Goal: Information Seeking & Learning: Learn about a topic

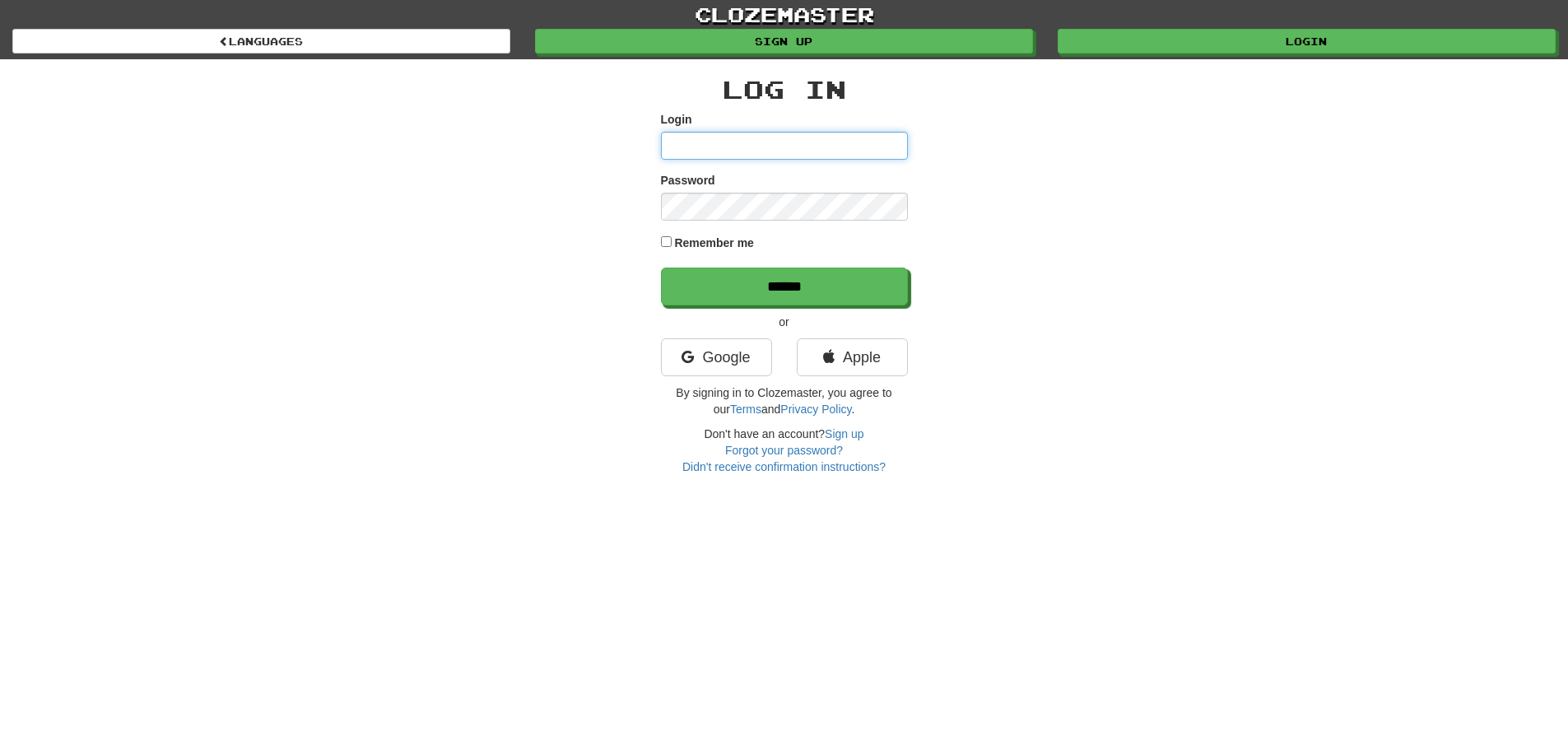
type input "**********"
click at [197, 440] on div "**********" at bounding box center [784, 238] width 1568 height 475
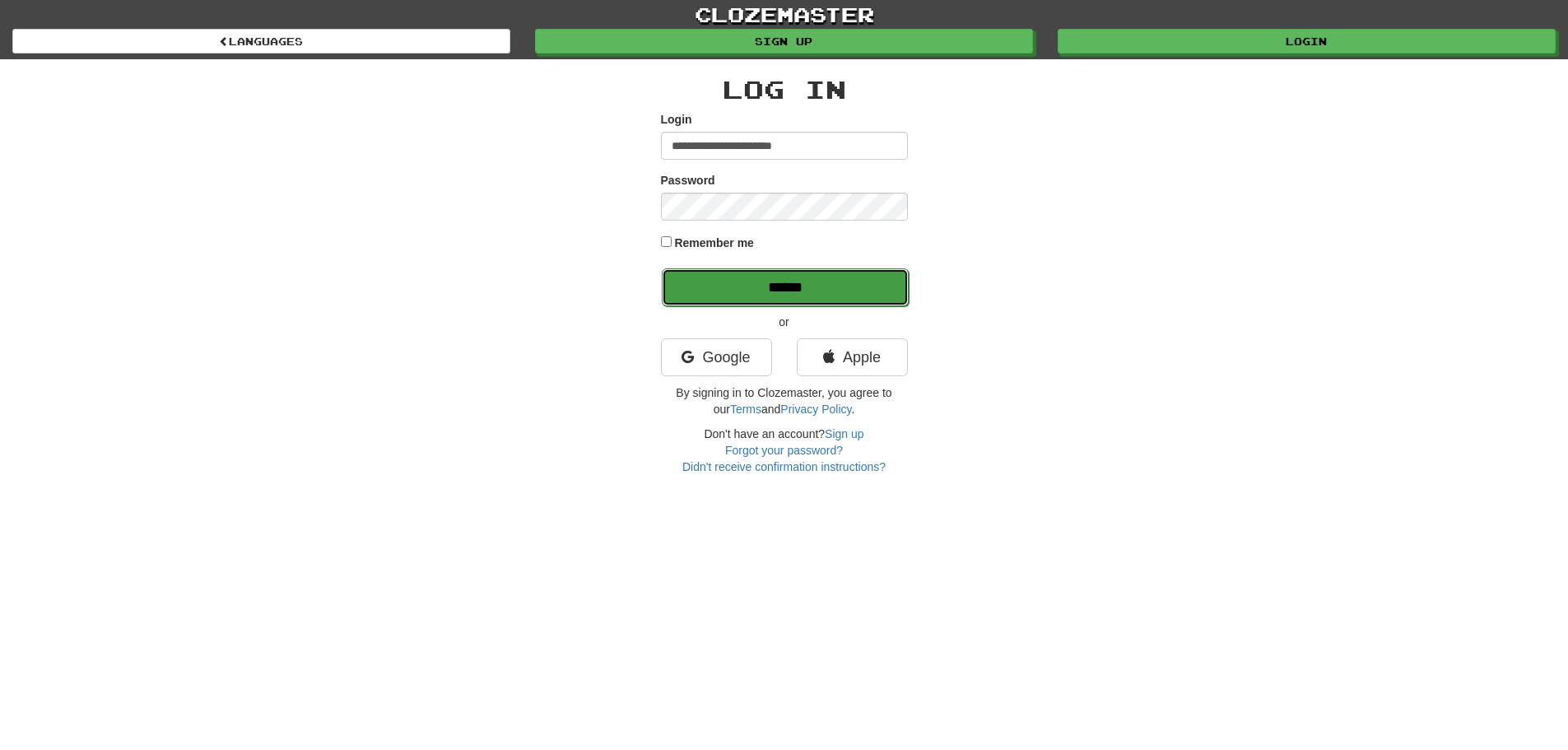
click at [722, 292] on input "******" at bounding box center [785, 288] width 247 height 38
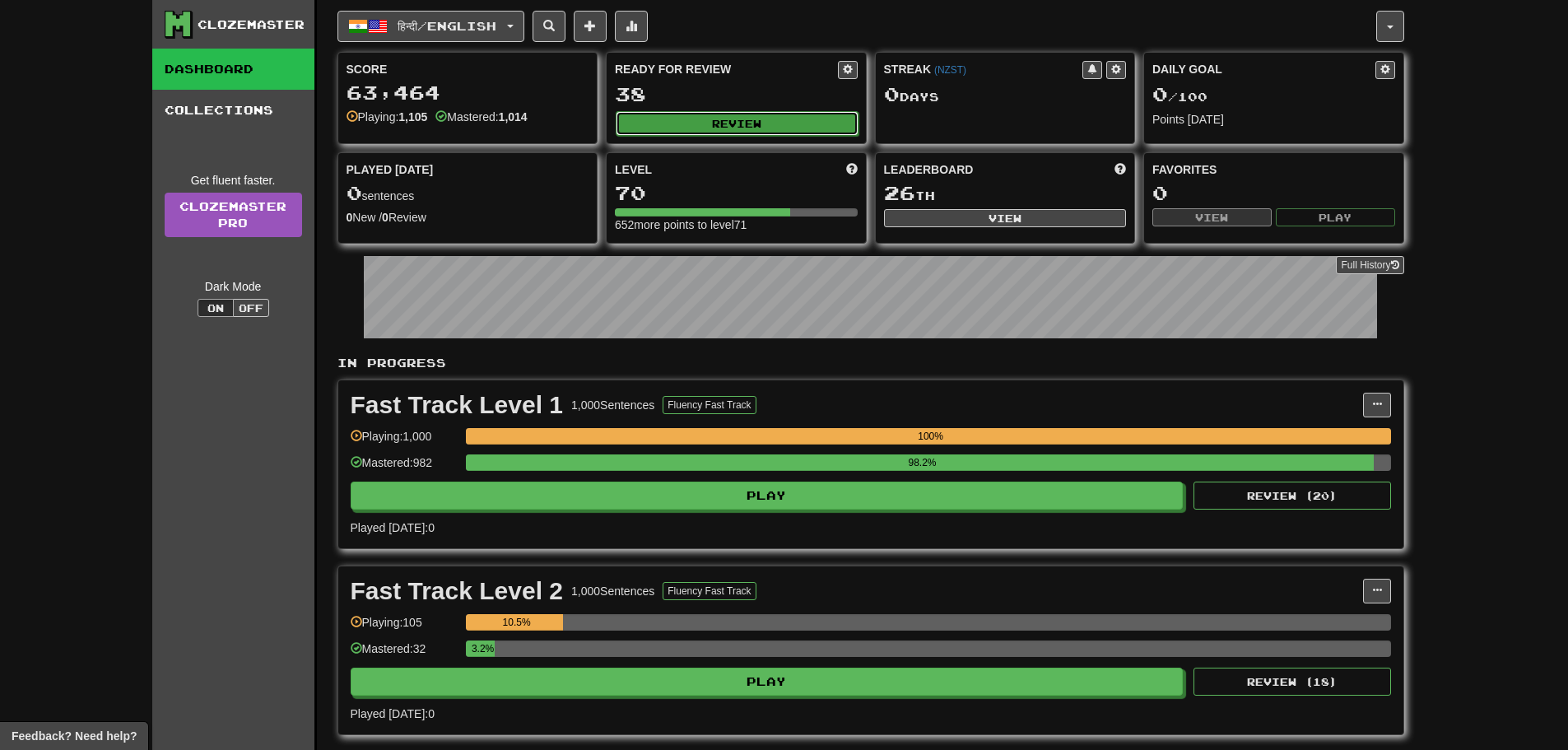
click at [667, 120] on button "Review" at bounding box center [737, 124] width 243 height 25
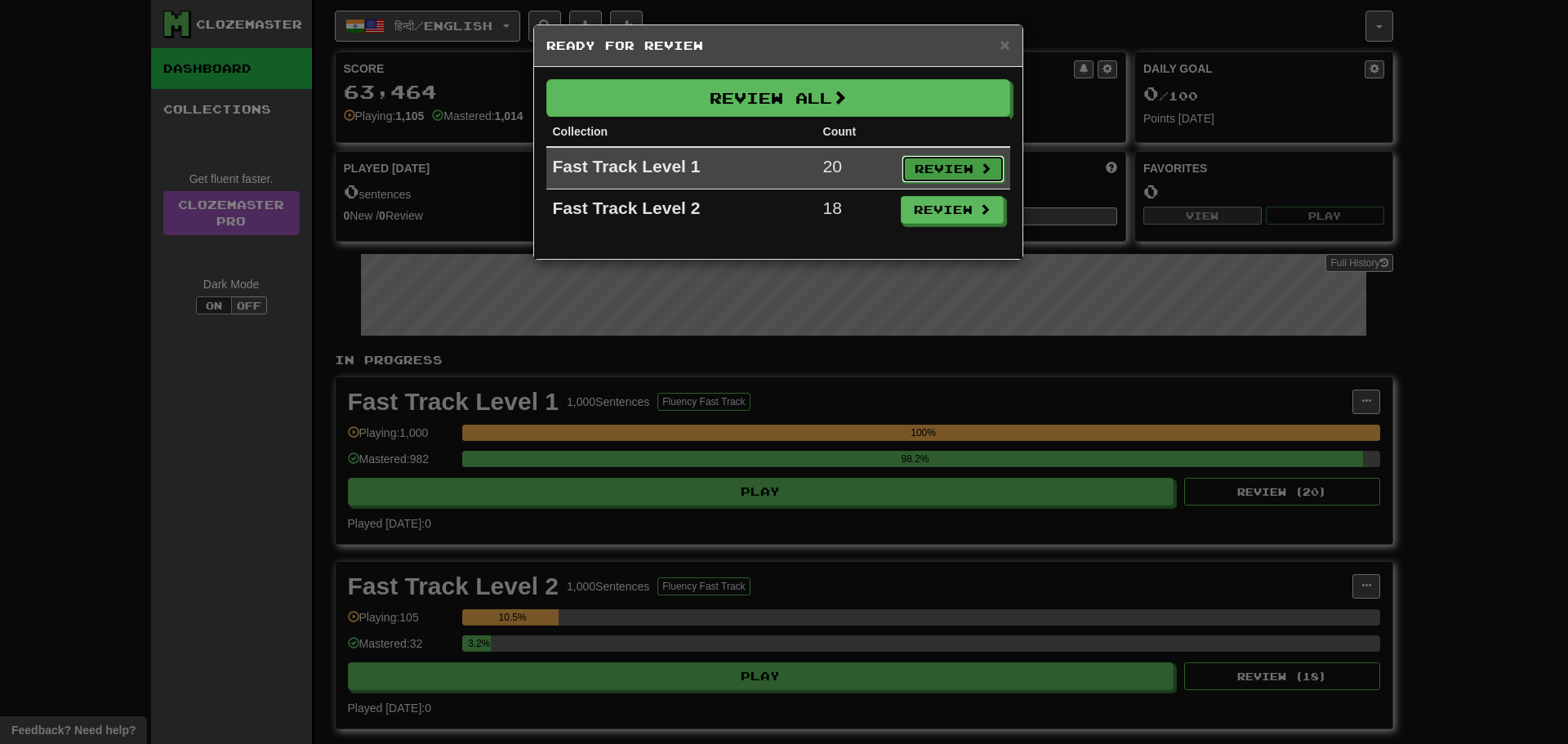
click at [916, 165] on button "Review" at bounding box center [953, 169] width 103 height 27
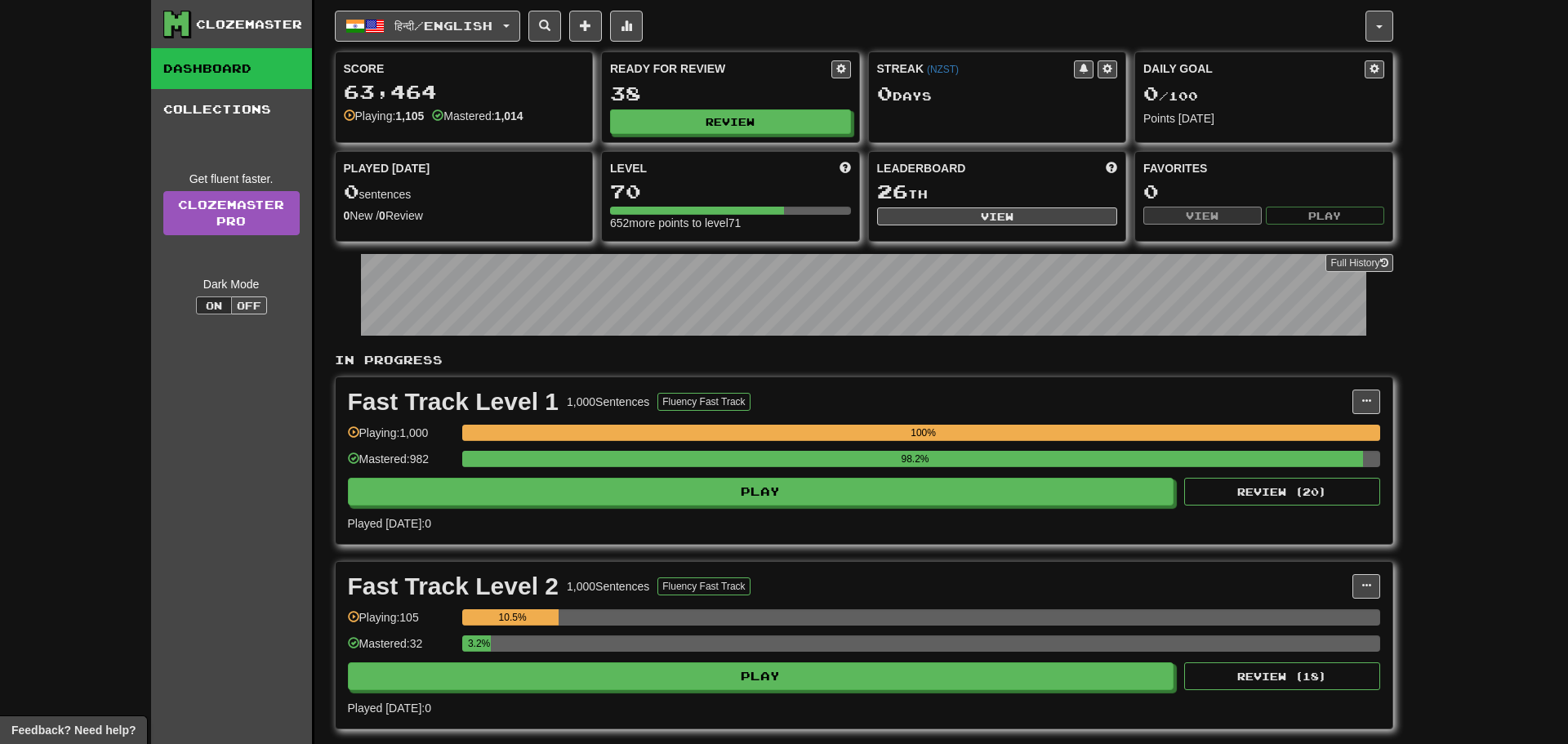
select select "**"
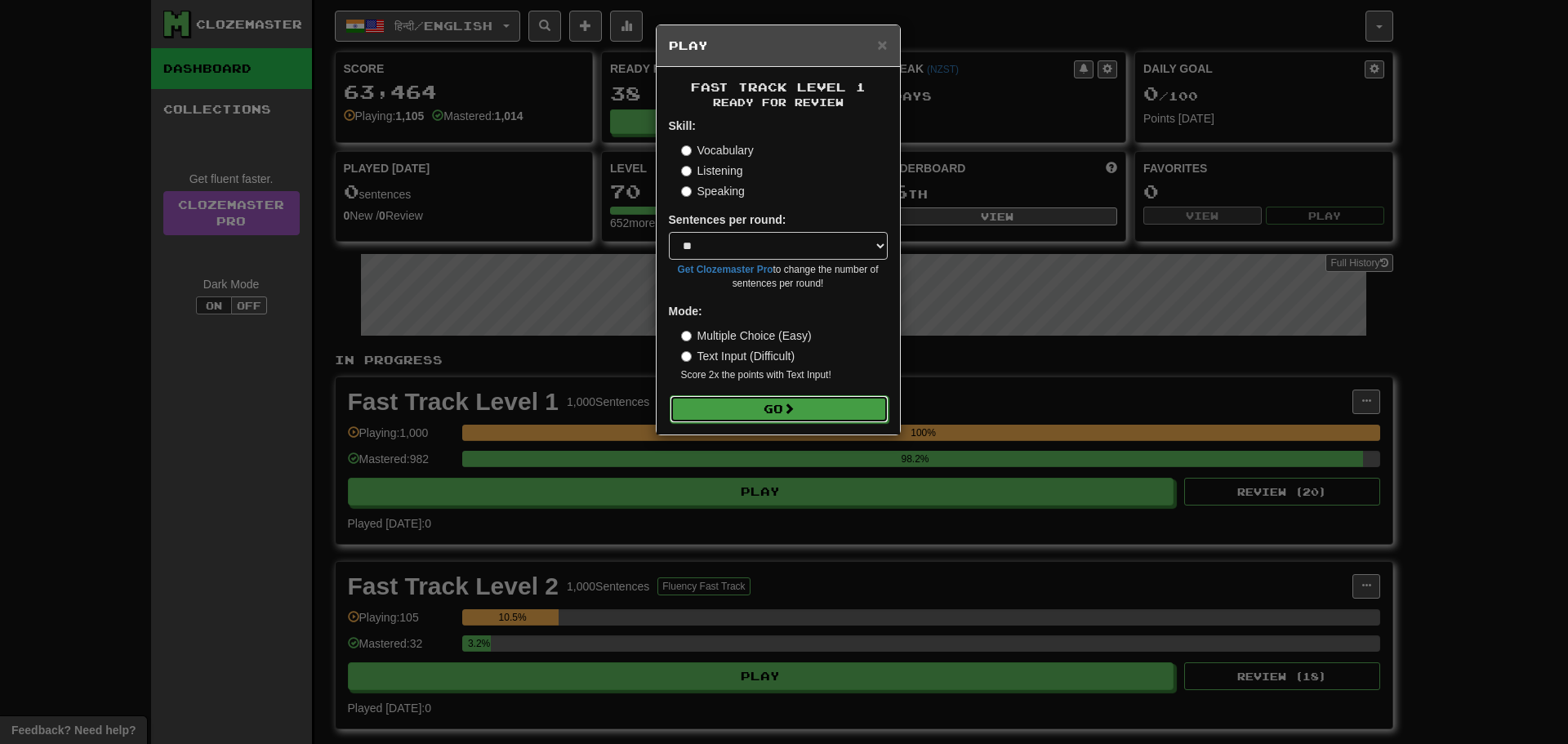
click at [805, 409] on button "Go" at bounding box center [778, 409] width 218 height 27
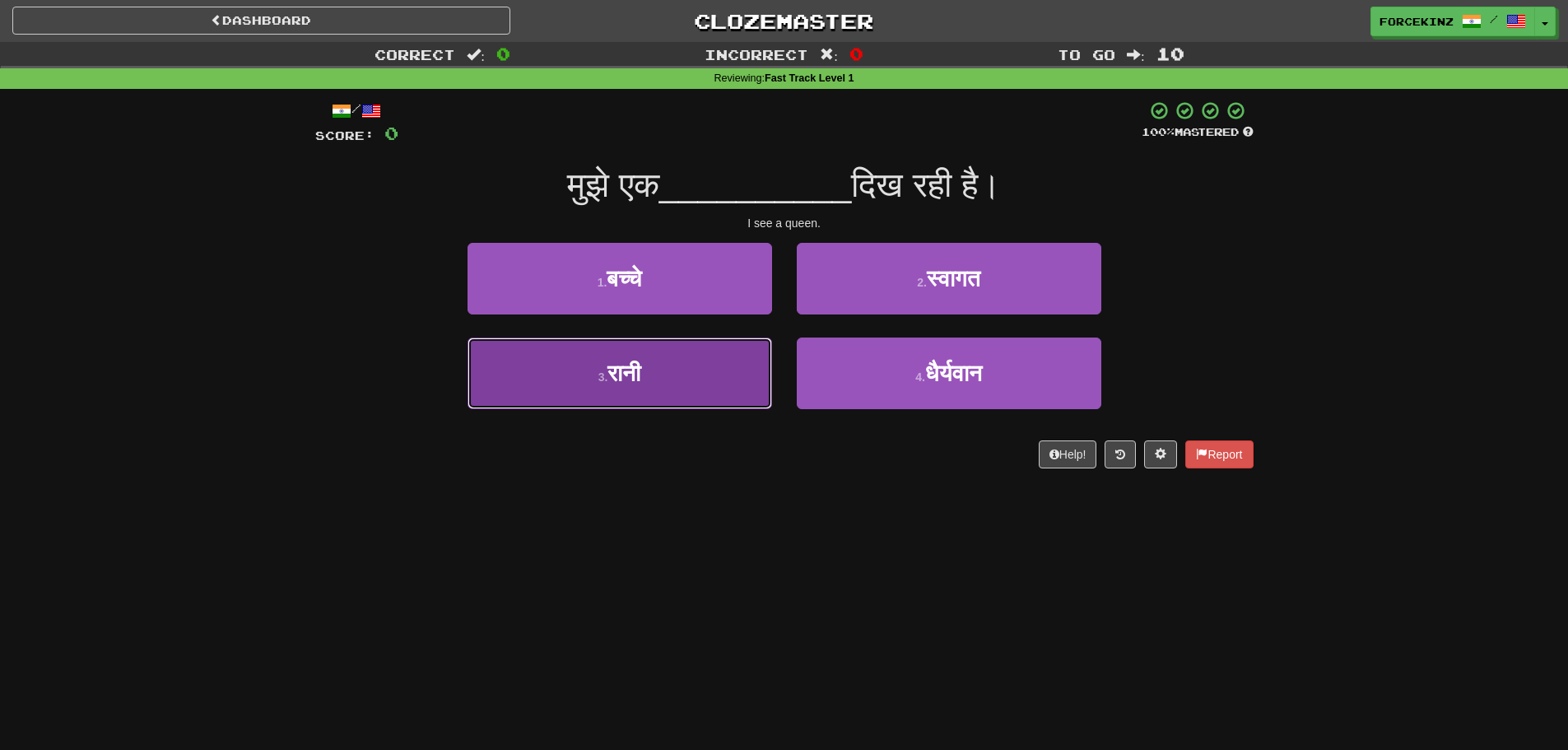
click at [634, 382] on span "रानी" at bounding box center [624, 373] width 33 height 26
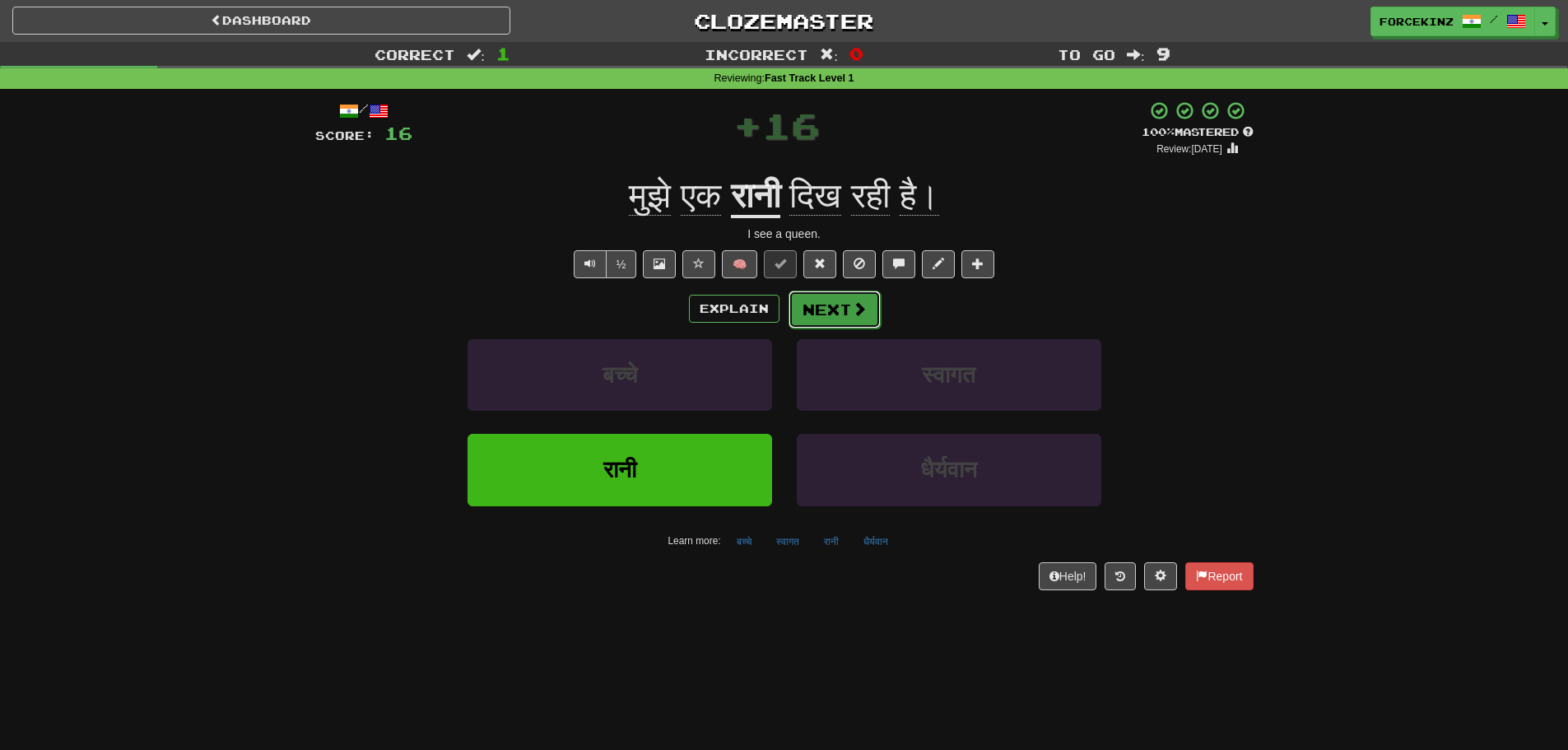
click at [831, 307] on button "Next" at bounding box center [835, 309] width 92 height 38
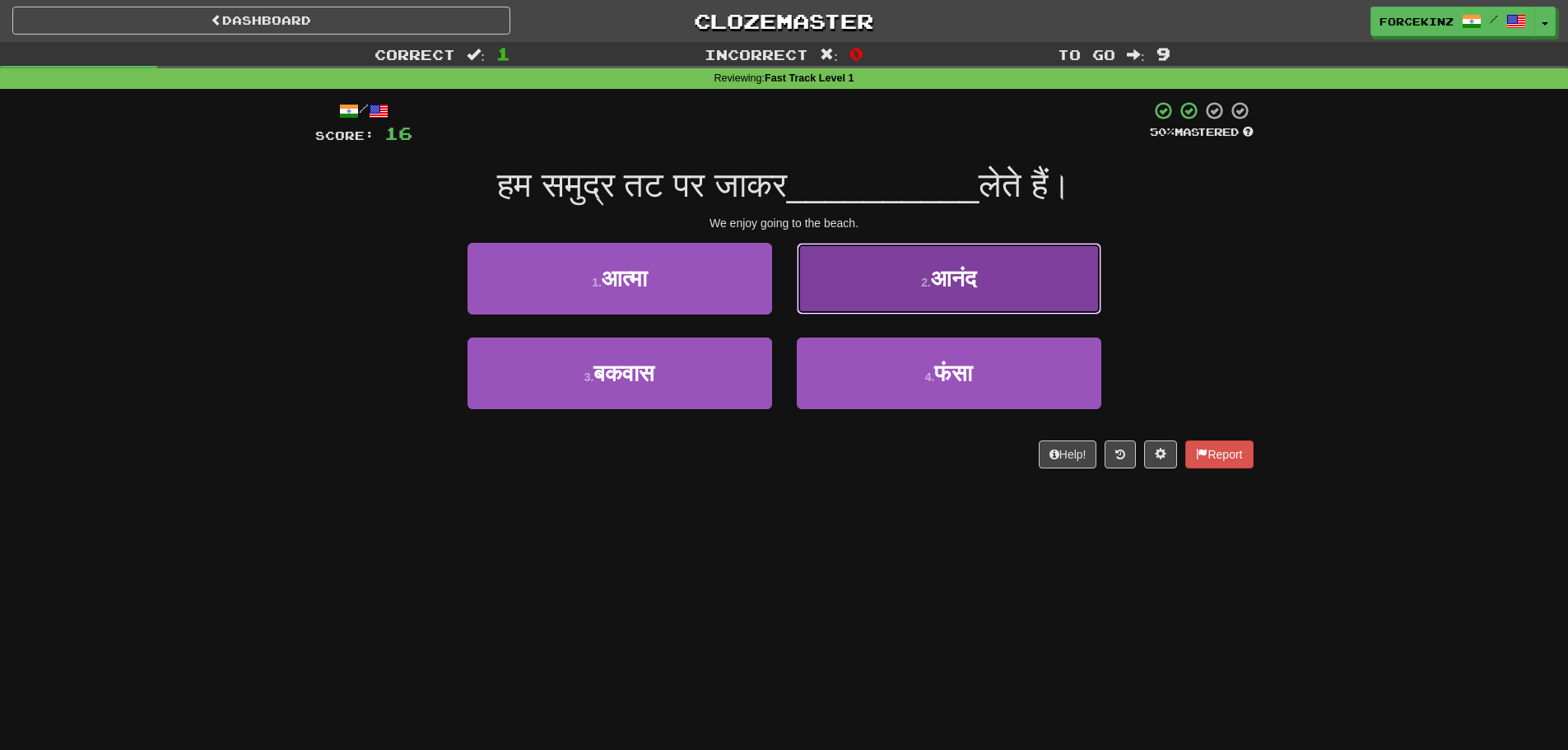
click at [921, 277] on small "2 ." at bounding box center [925, 282] width 10 height 13
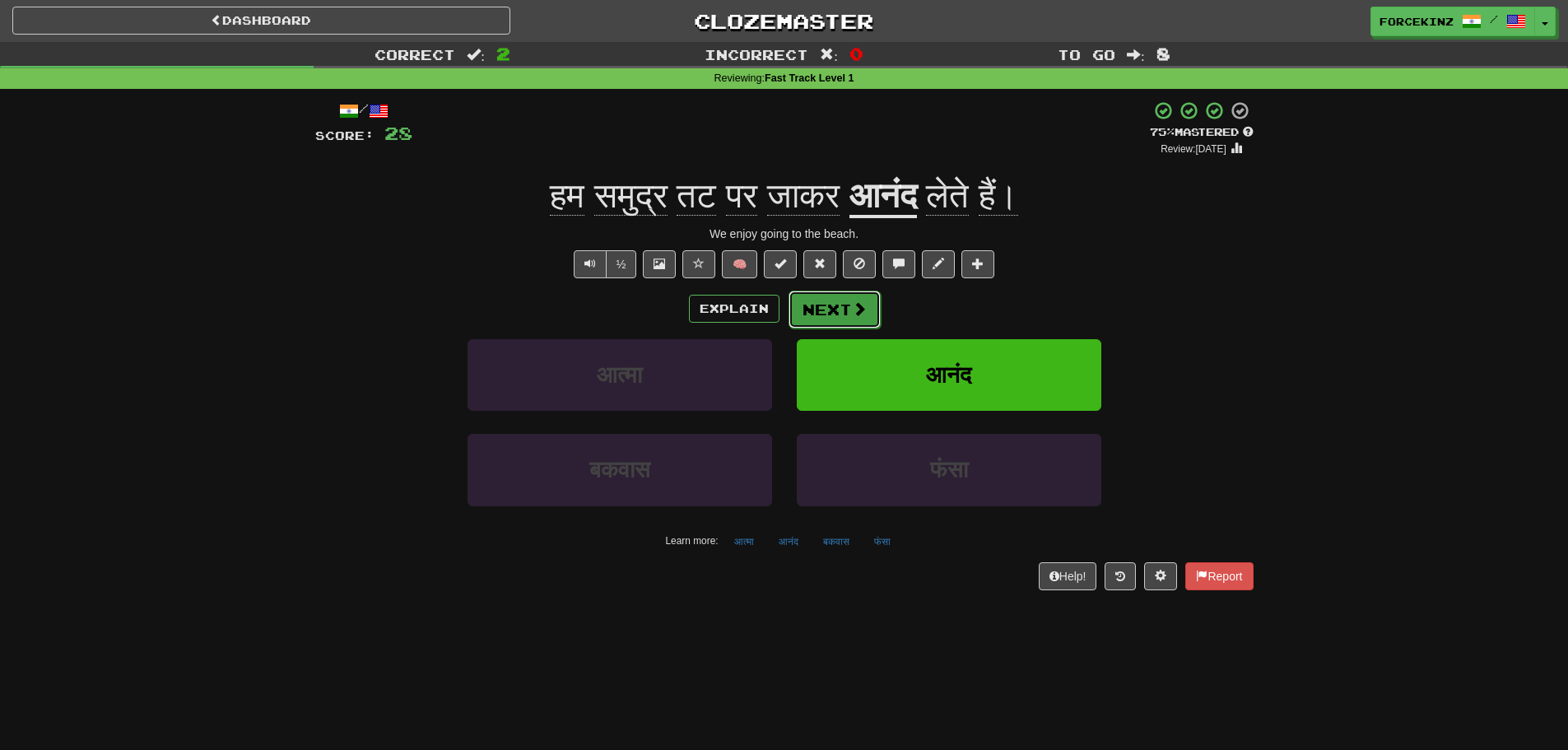
click at [838, 309] on button "Next" at bounding box center [835, 309] width 92 height 38
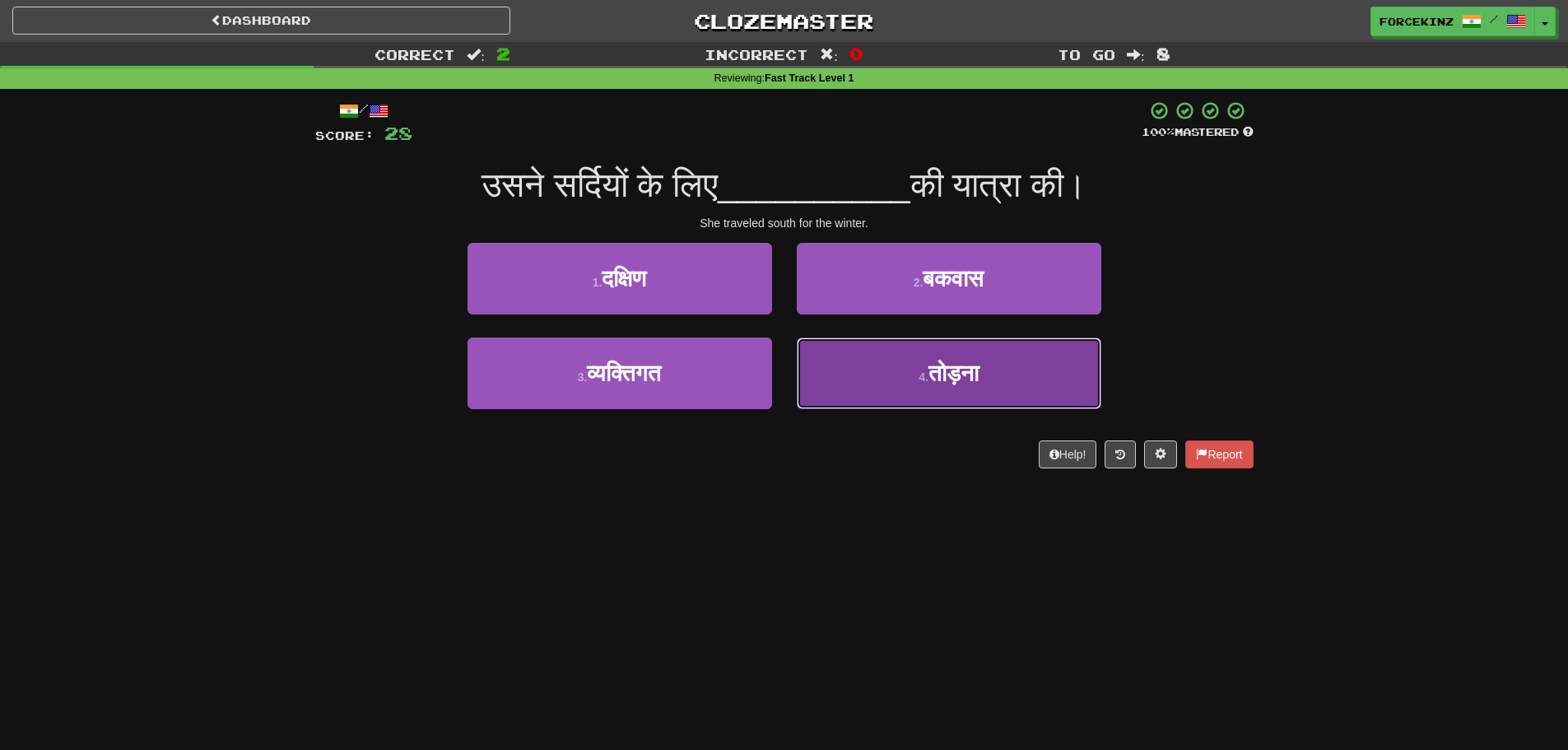
click at [886, 373] on button "4 . [GEOGRAPHIC_DATA]" at bounding box center [949, 373] width 305 height 72
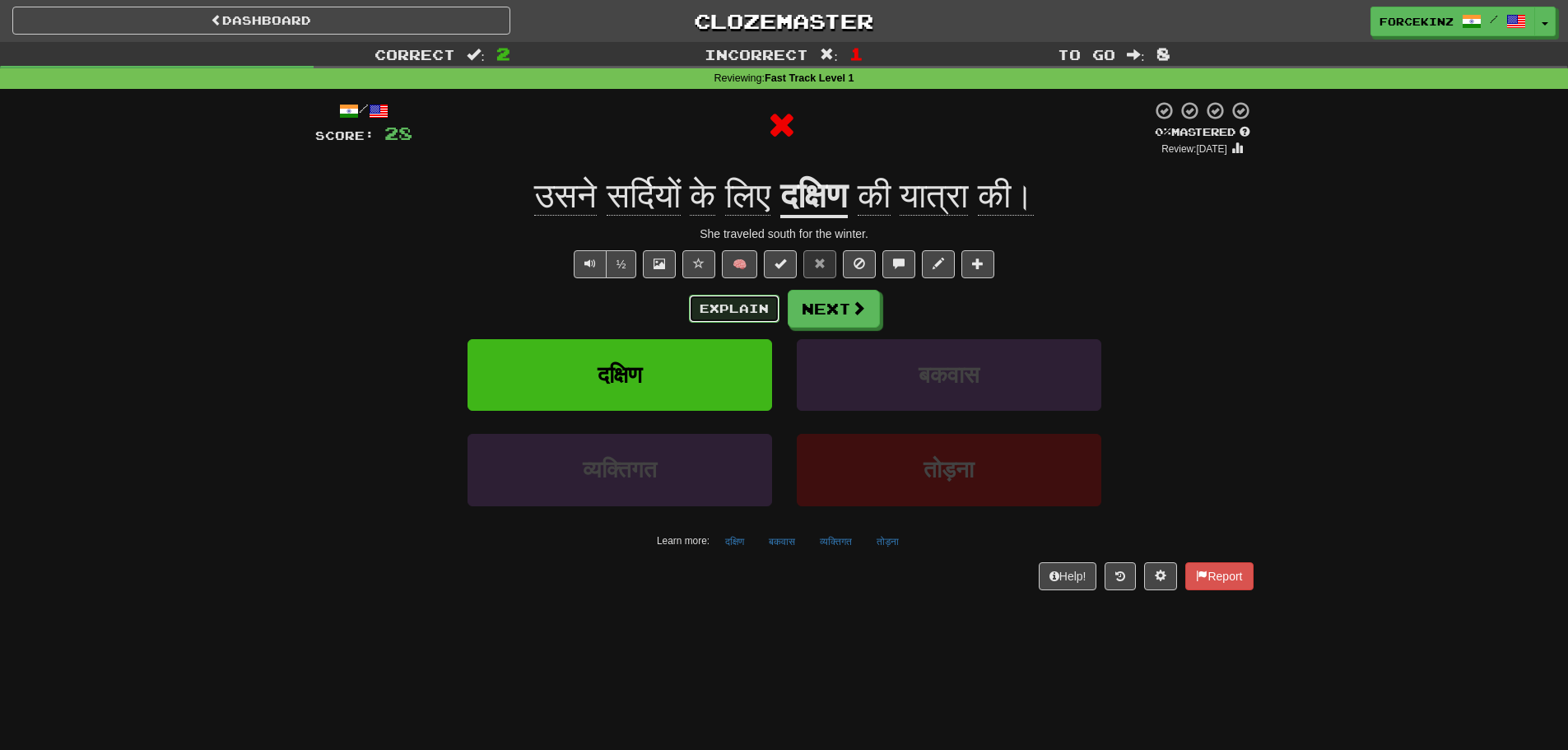
click at [709, 302] on button "Explain" at bounding box center [734, 308] width 91 height 28
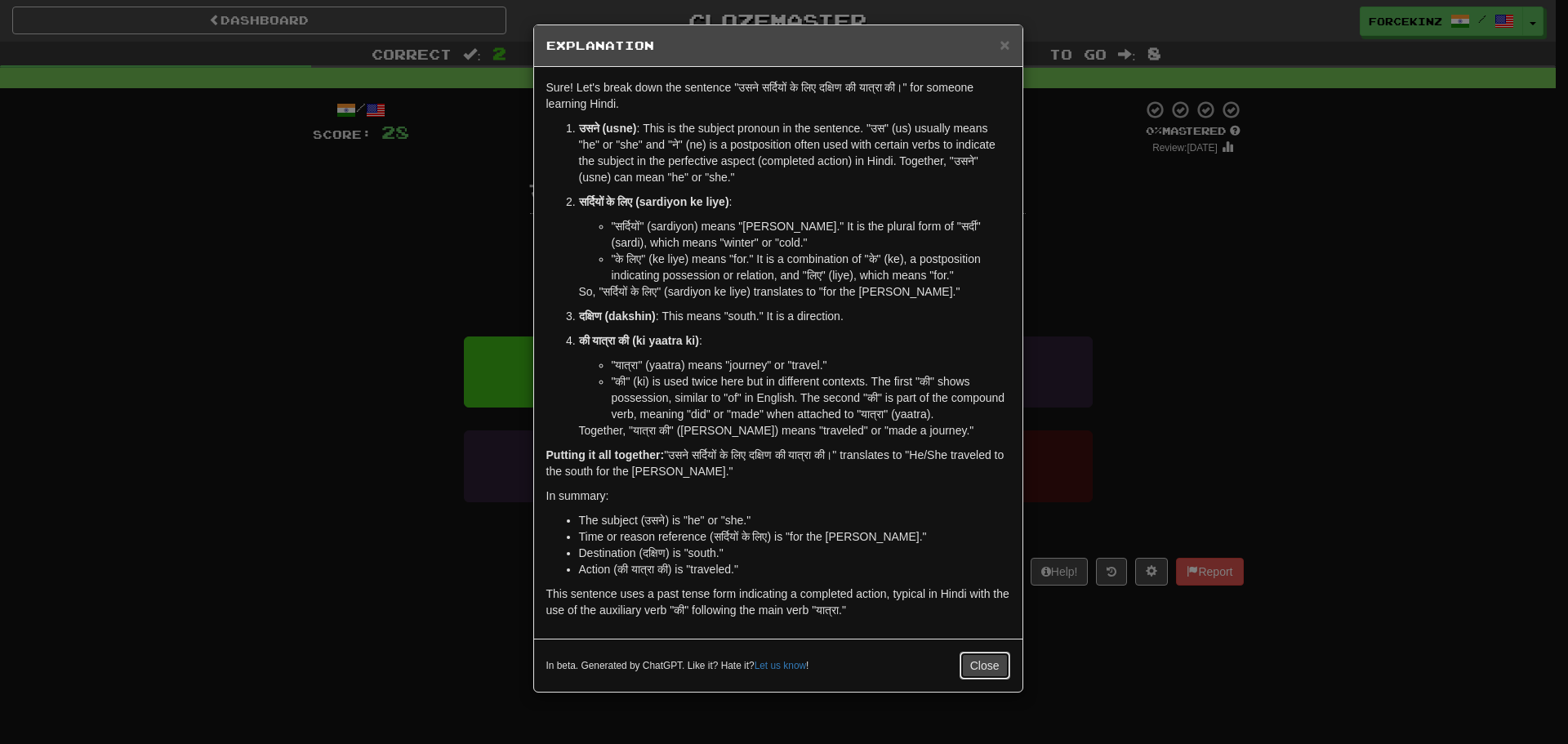
click at [982, 669] on button "Close" at bounding box center [984, 665] width 51 height 27
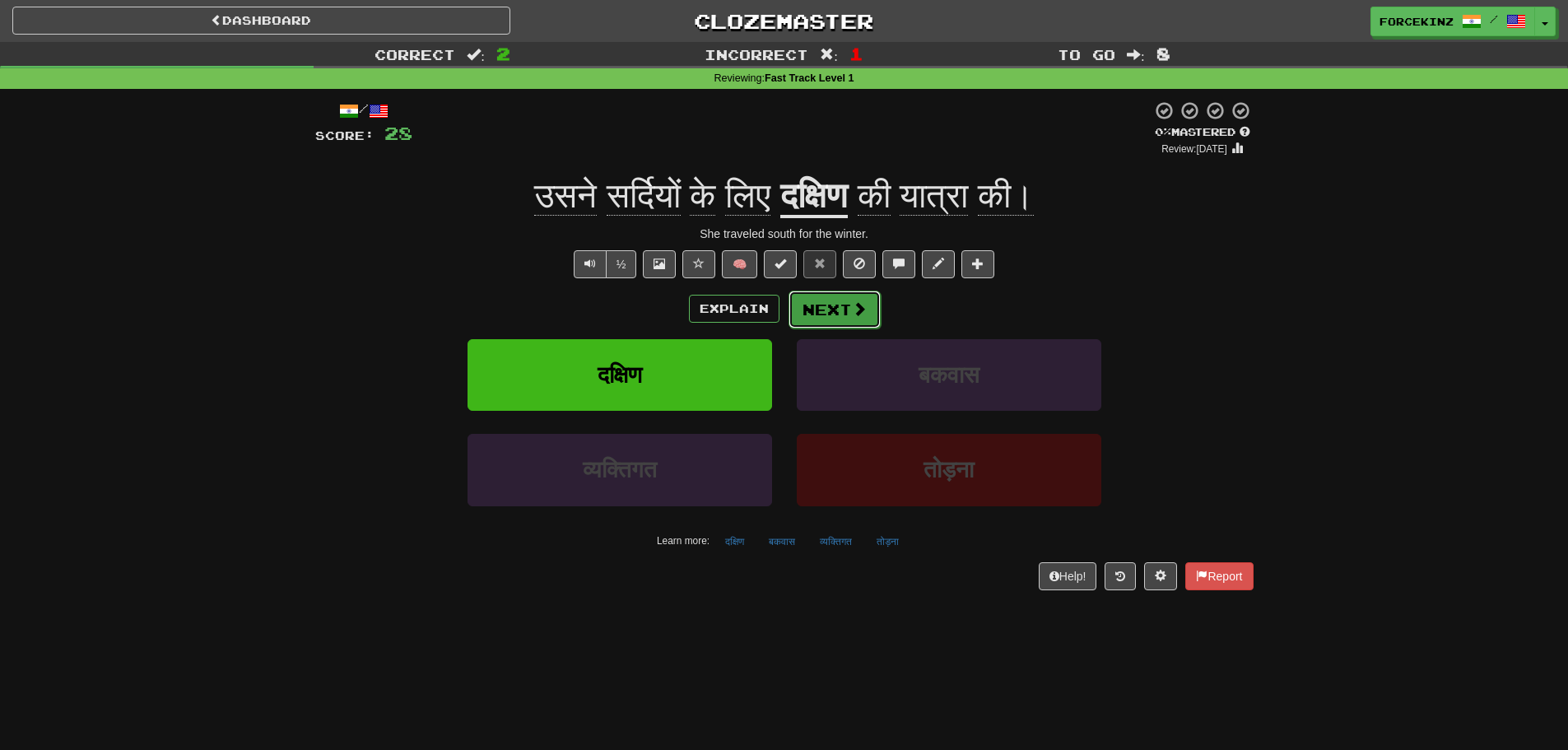
click at [838, 307] on button "Next" at bounding box center [835, 309] width 92 height 38
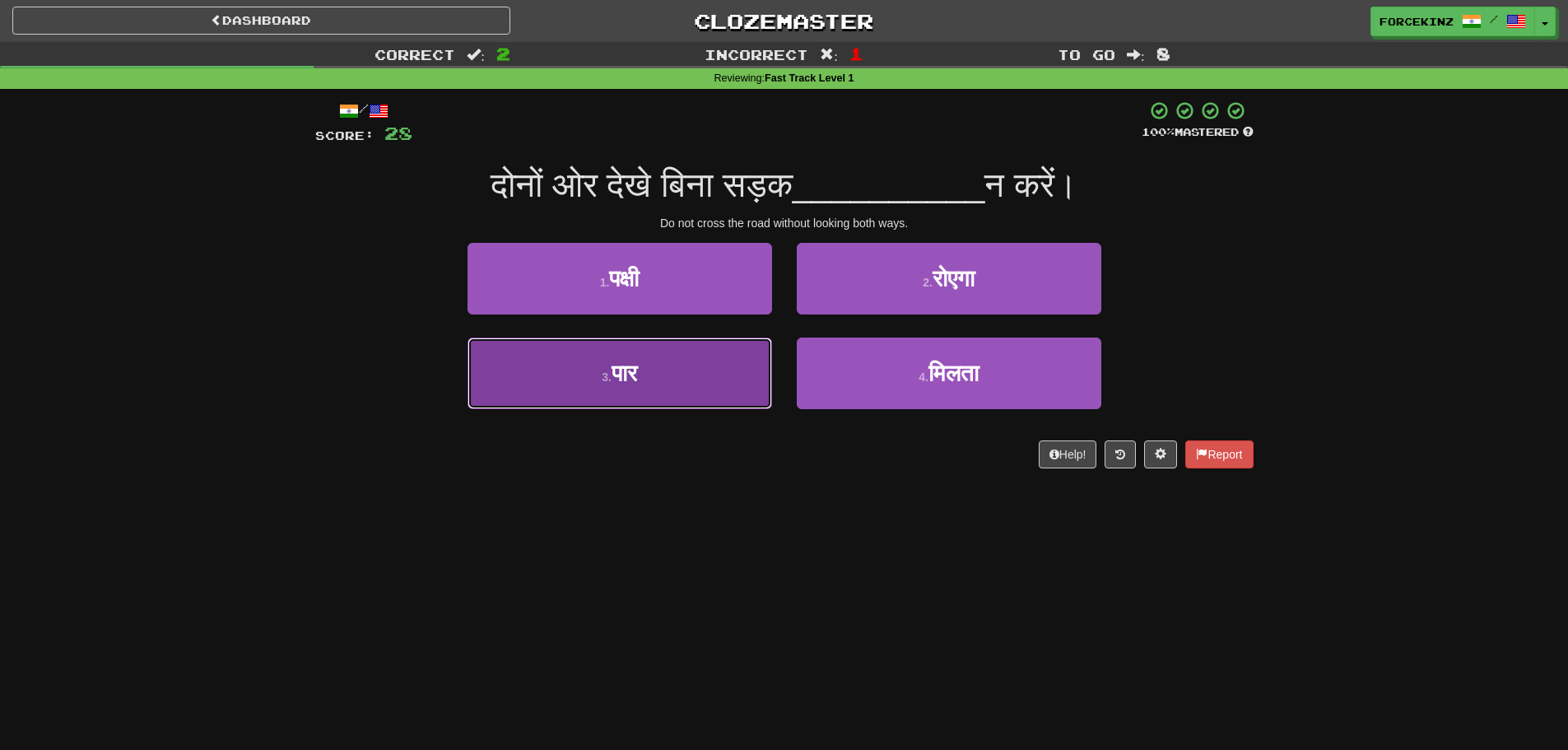
click at [661, 378] on button "3 . पार" at bounding box center [619, 373] width 305 height 72
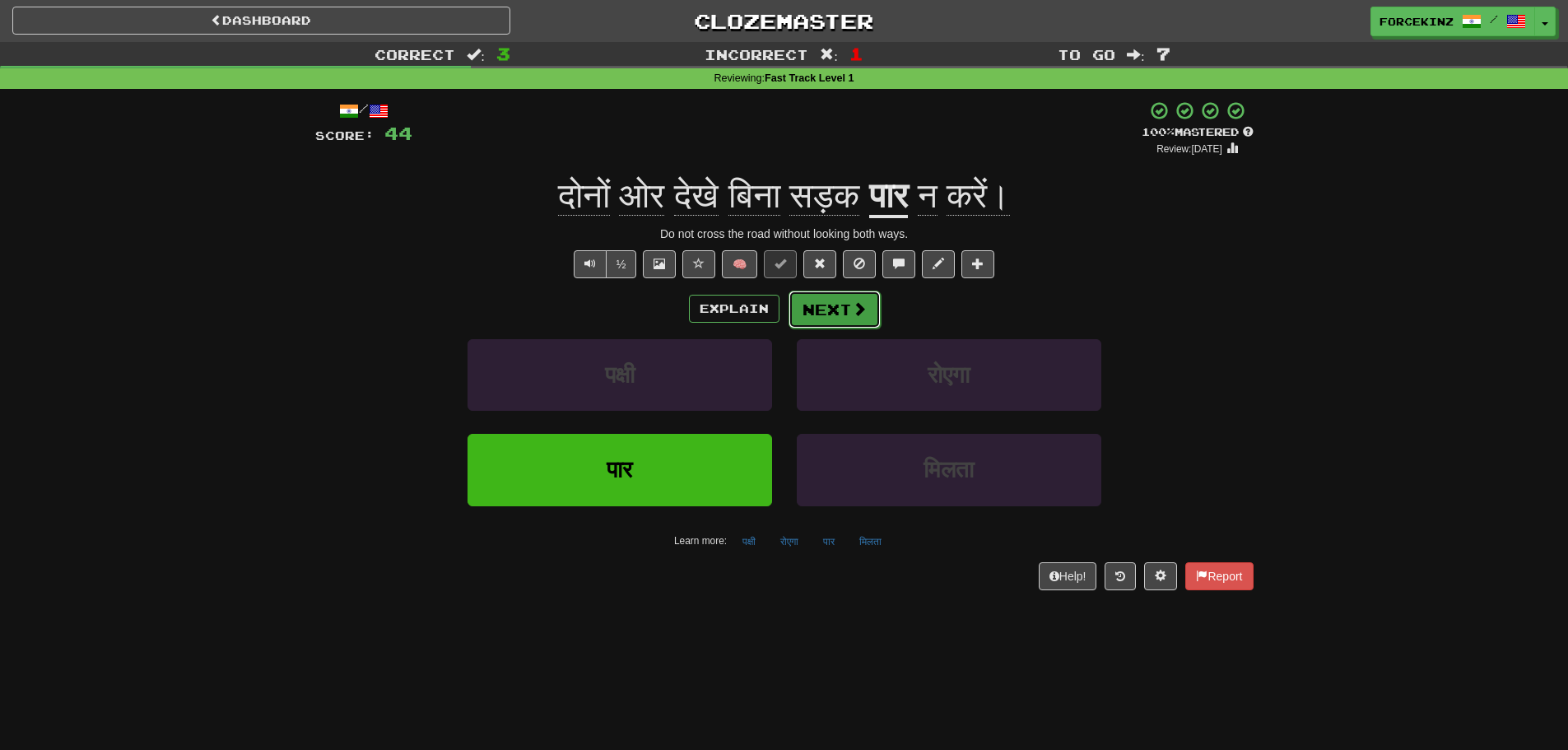
click at [849, 308] on button "Next" at bounding box center [835, 309] width 92 height 38
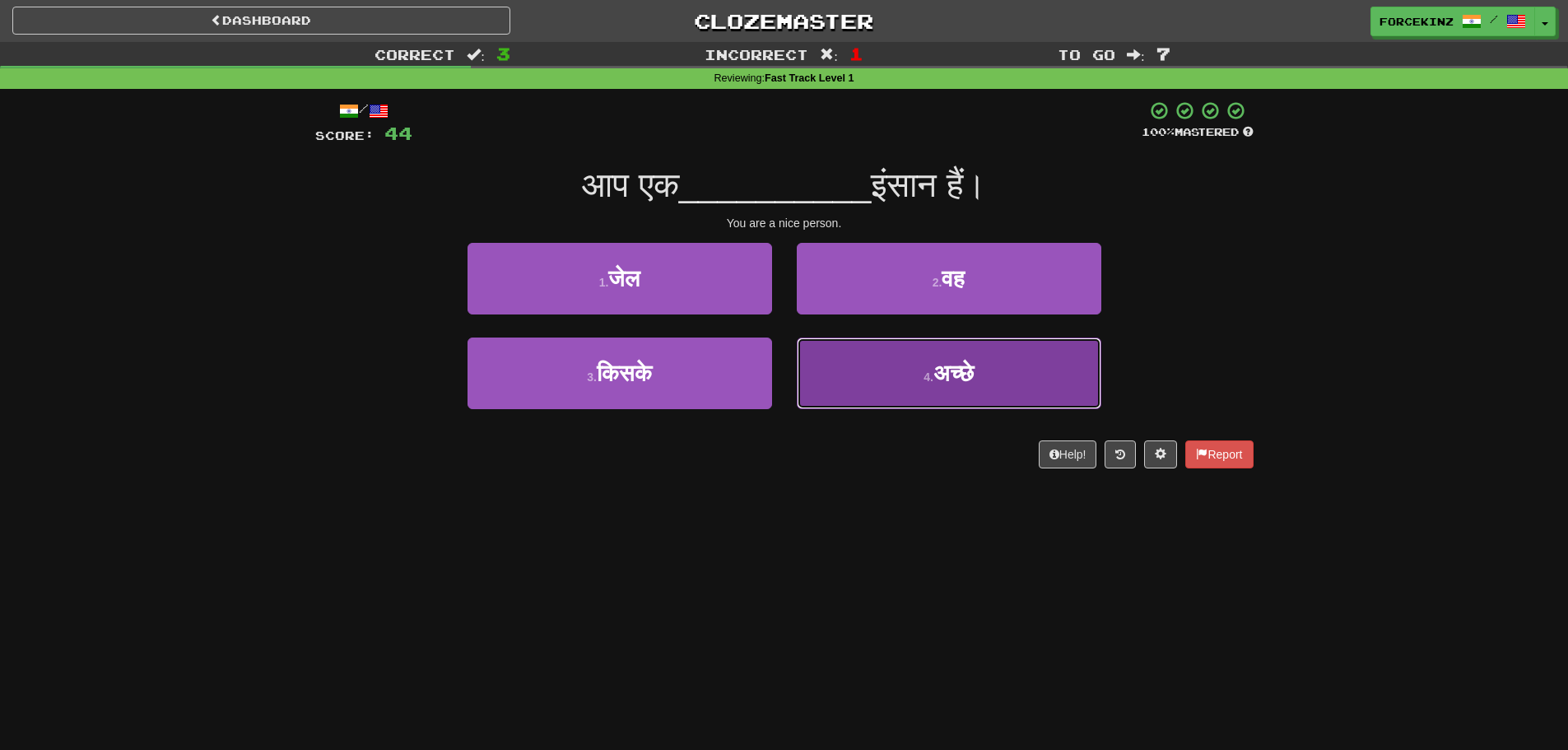
click at [924, 388] on button "4 . अच्छे" at bounding box center [949, 373] width 305 height 72
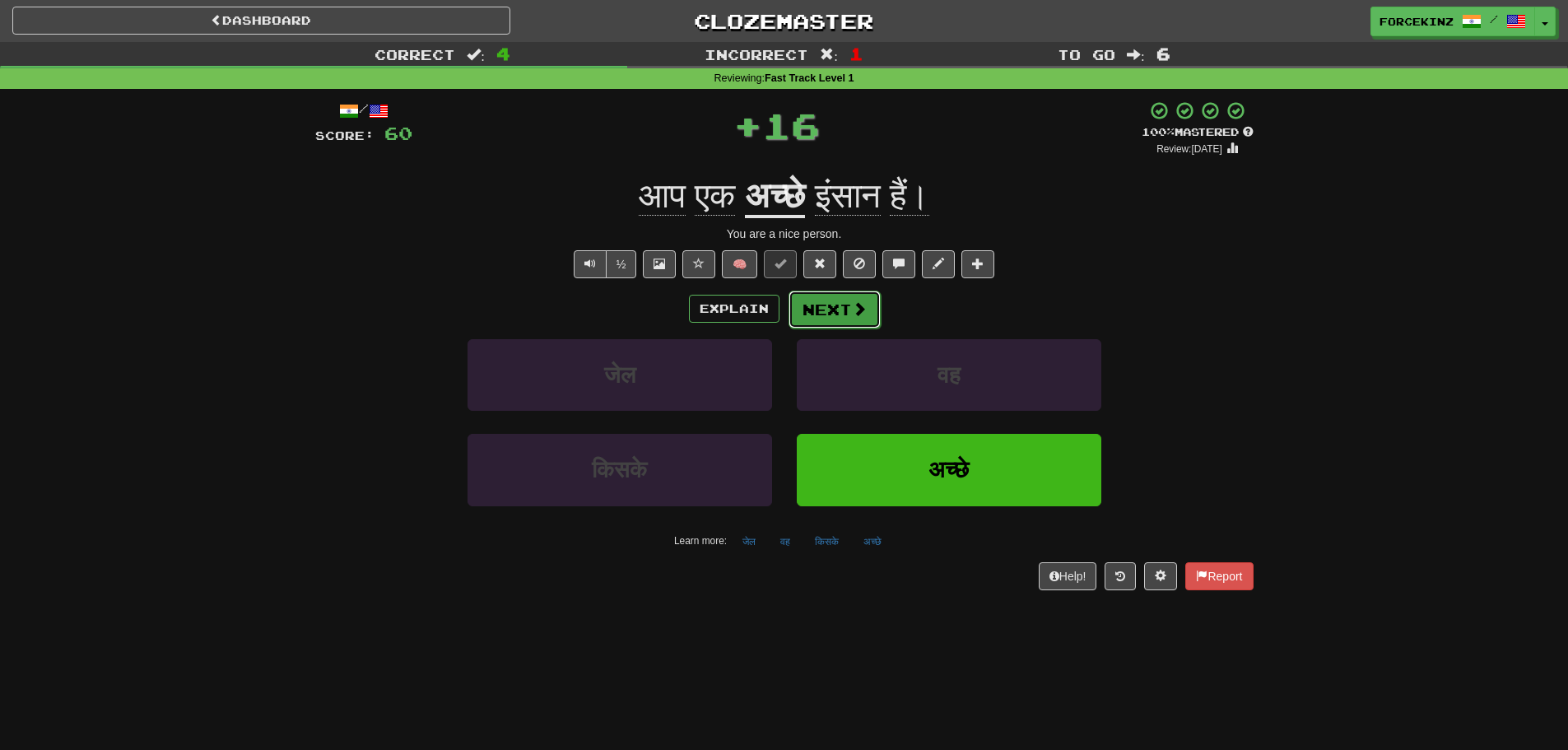
click at [860, 308] on span at bounding box center [859, 308] width 15 height 15
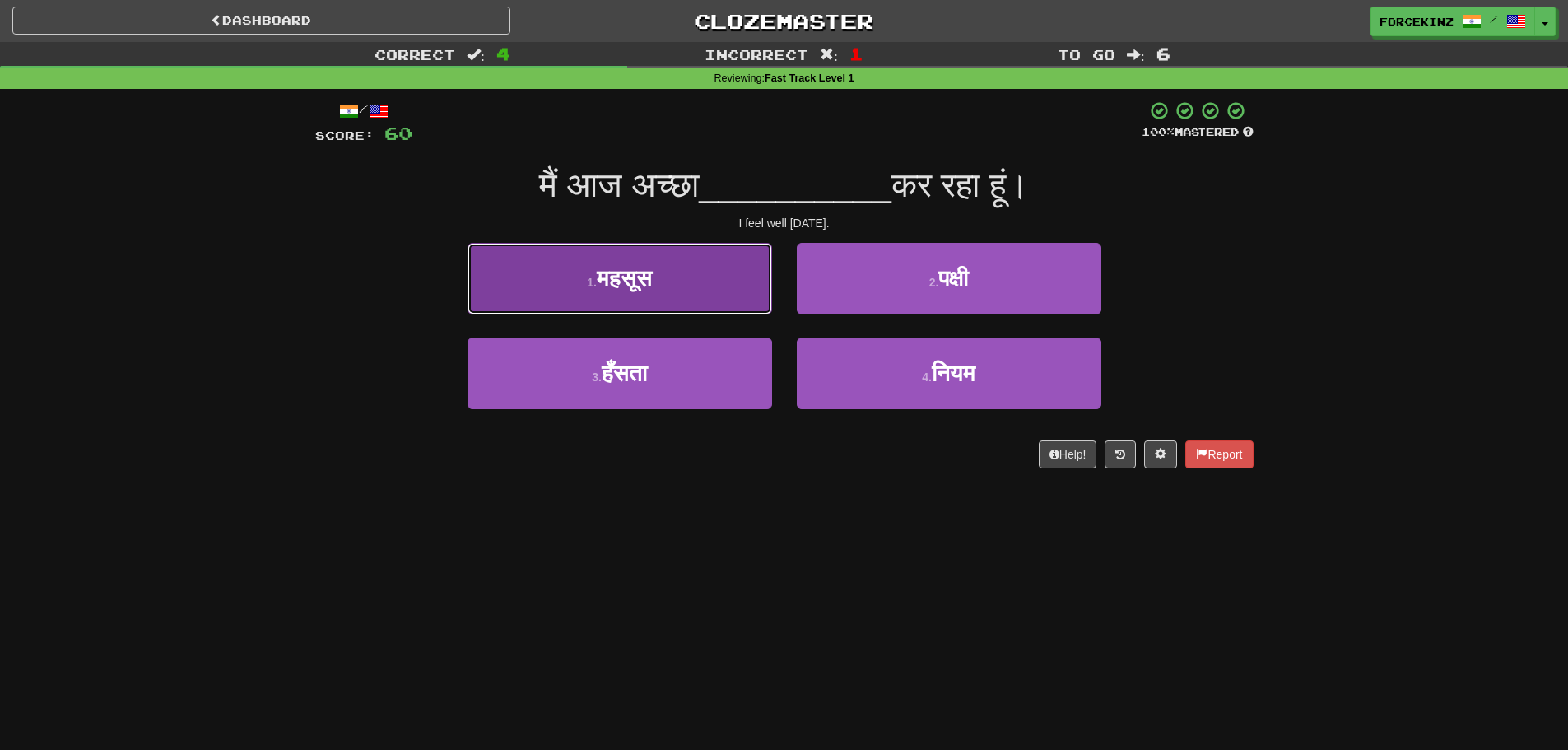
click at [680, 285] on button "1 . महसूस" at bounding box center [619, 278] width 305 height 72
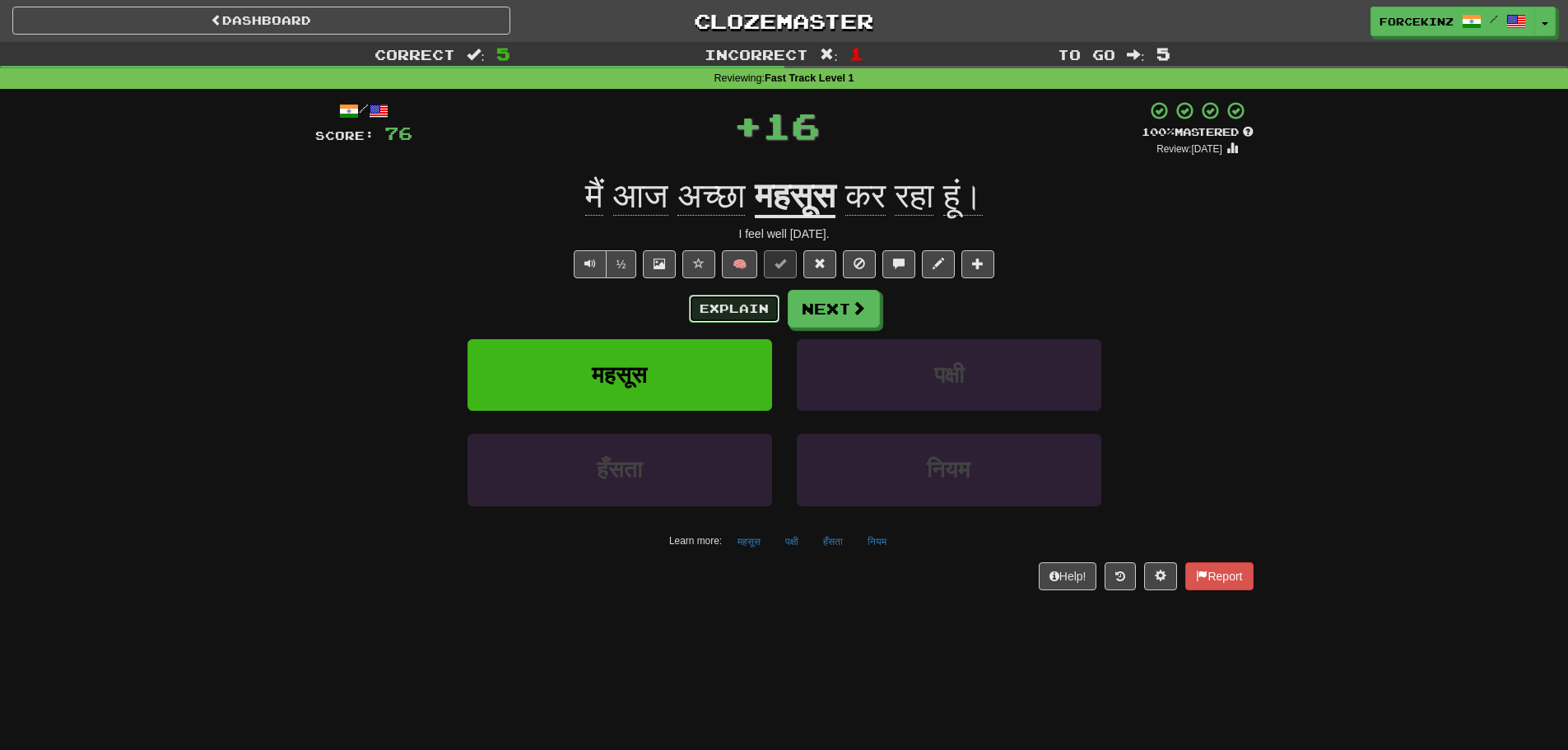
click at [713, 302] on button "Explain" at bounding box center [734, 308] width 91 height 28
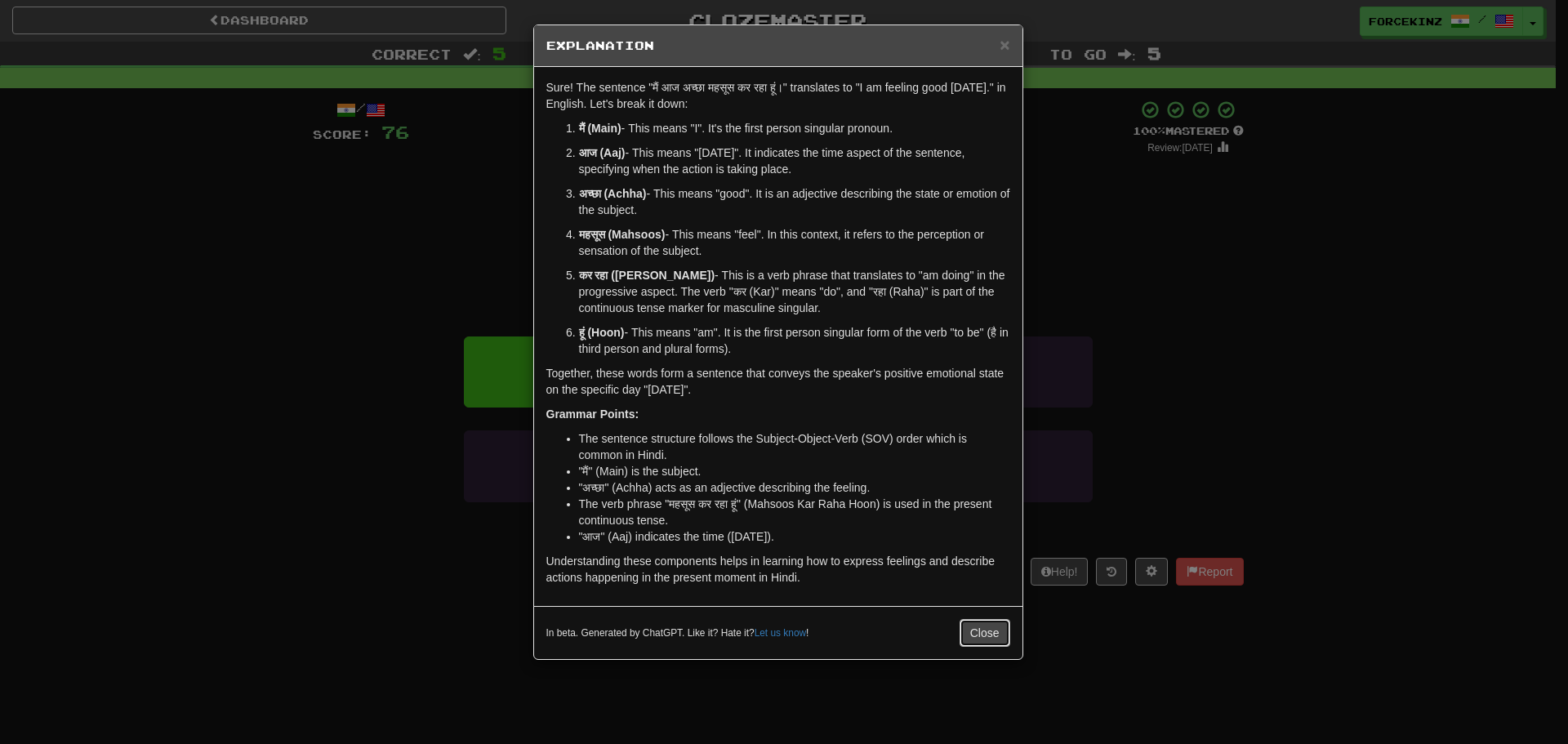
click at [979, 625] on button "Close" at bounding box center [984, 633] width 51 height 27
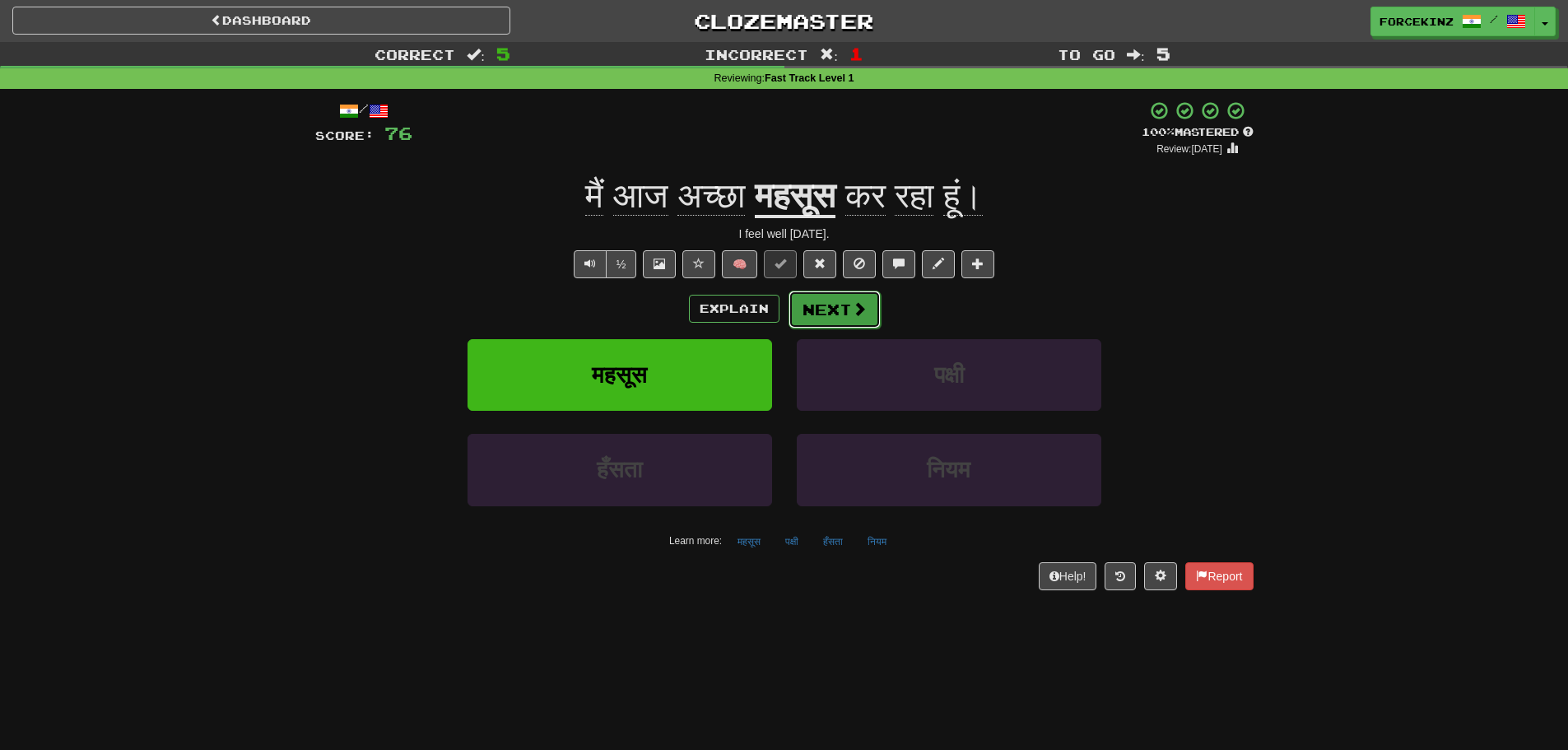
click at [864, 314] on span at bounding box center [859, 308] width 15 height 15
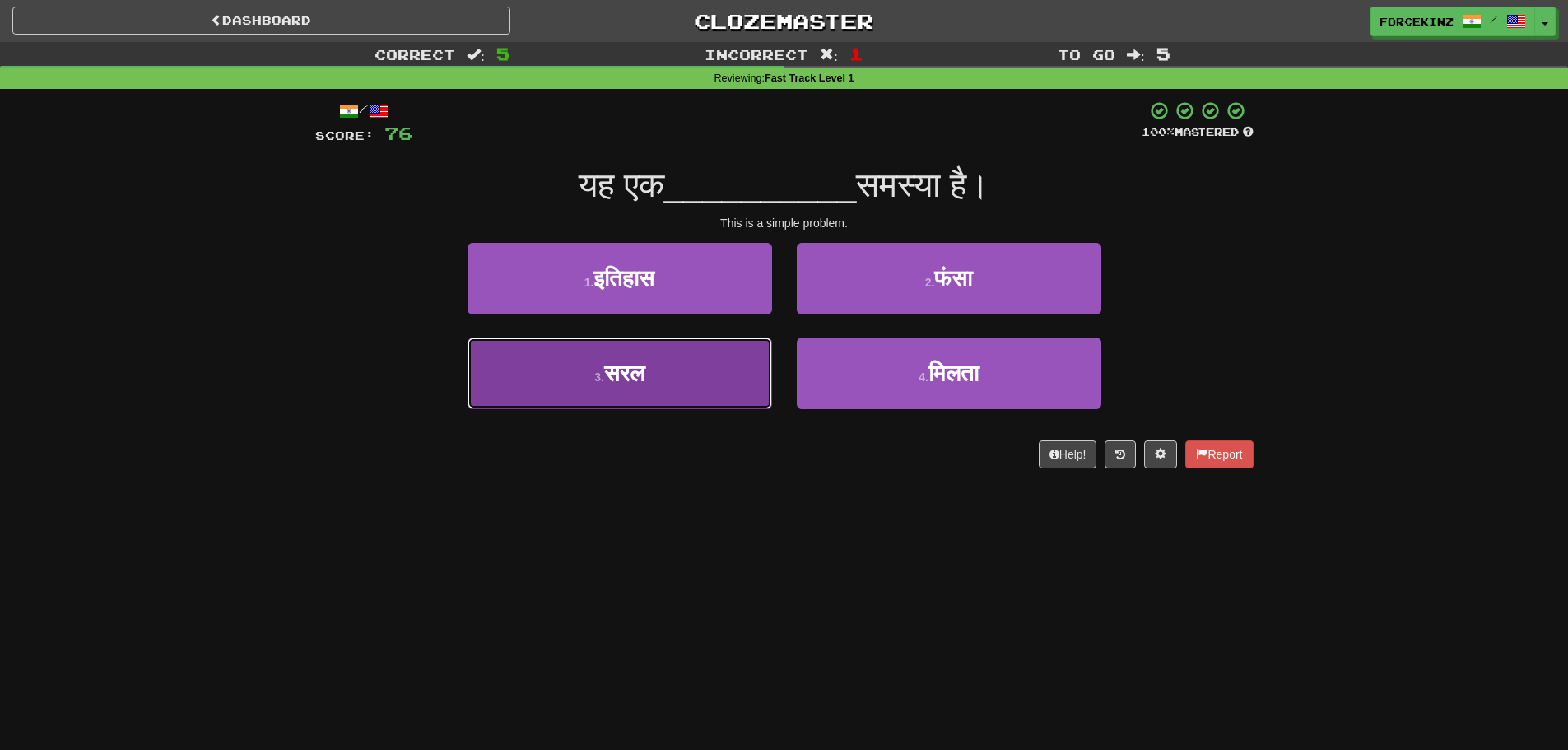
click at [644, 370] on span "सरल" at bounding box center [625, 373] width 41 height 26
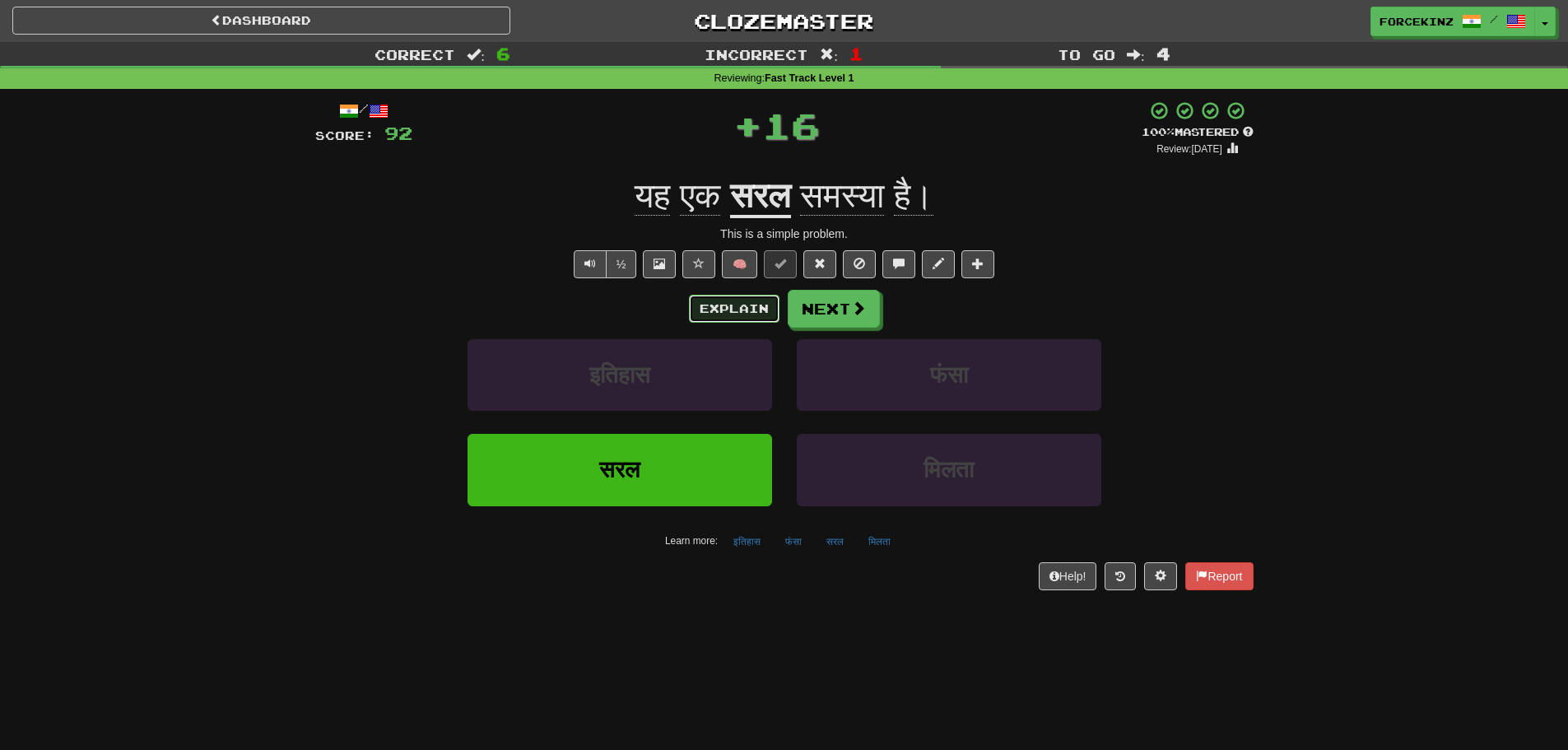
click at [709, 310] on button "Explain" at bounding box center [734, 308] width 91 height 28
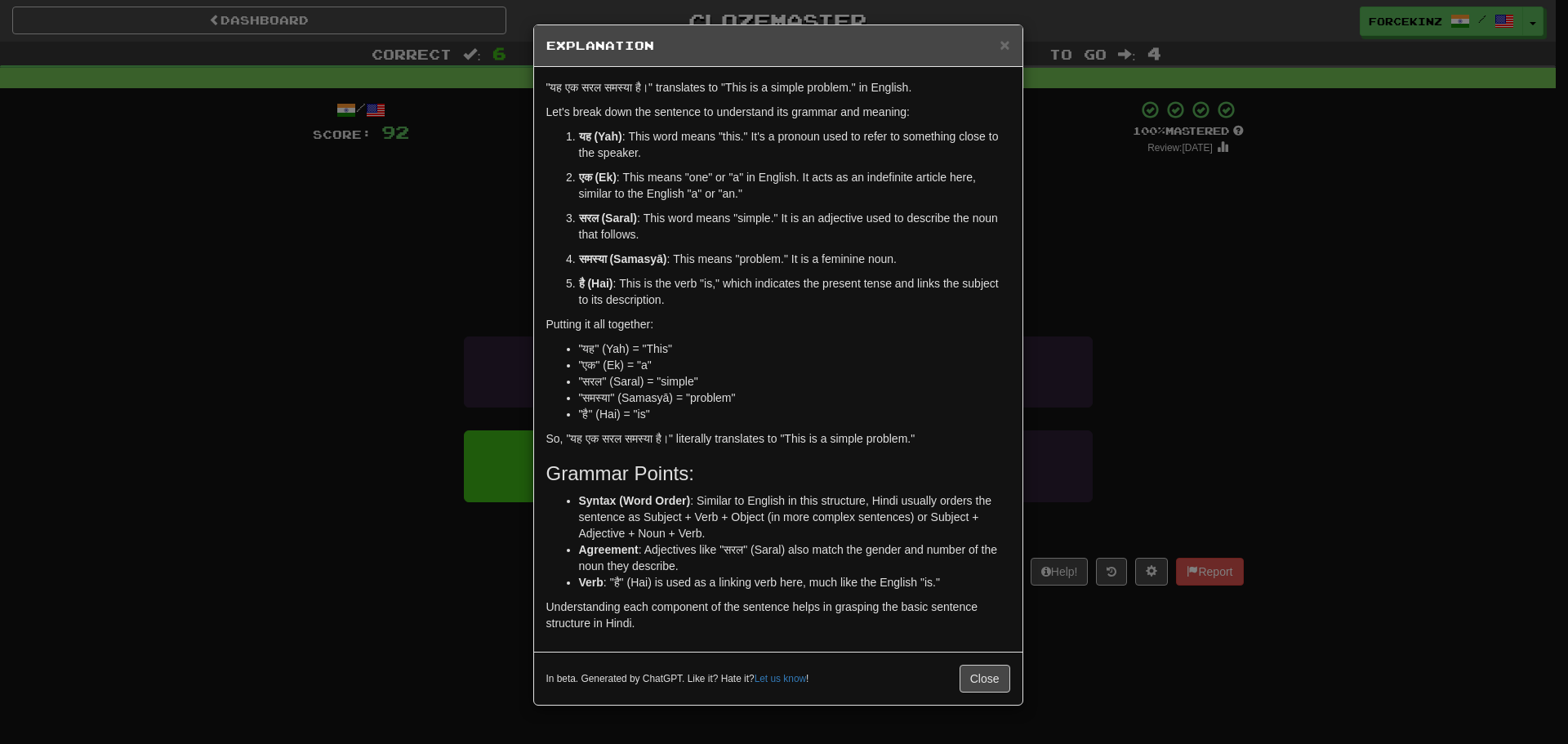
click at [978, 663] on div "In beta. Generated by ChatGPT. Like it? Hate it? Let us know ! Close" at bounding box center [778, 678] width 488 height 53
click at [978, 670] on button "Close" at bounding box center [984, 679] width 51 height 27
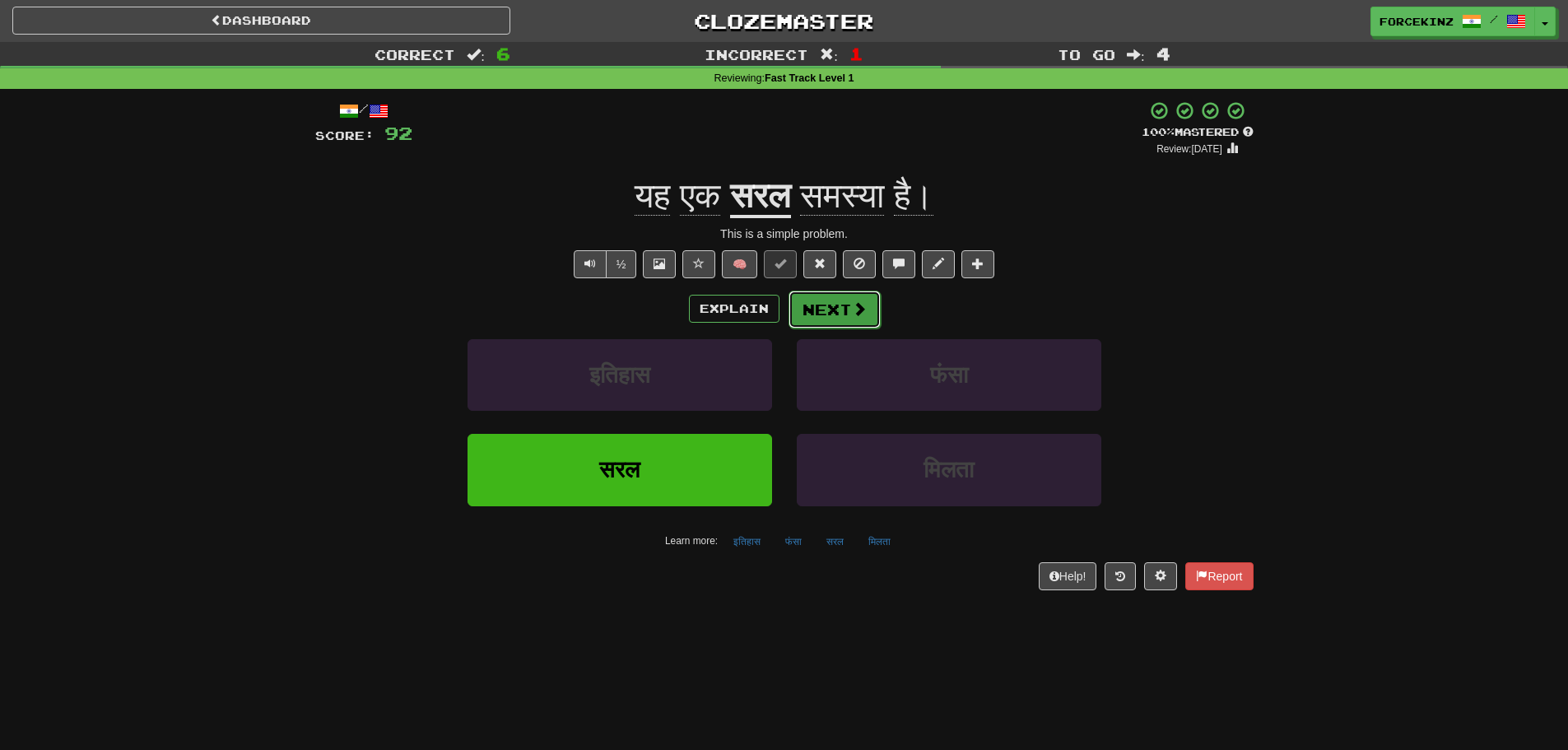
click at [829, 301] on button "Next" at bounding box center [835, 309] width 92 height 38
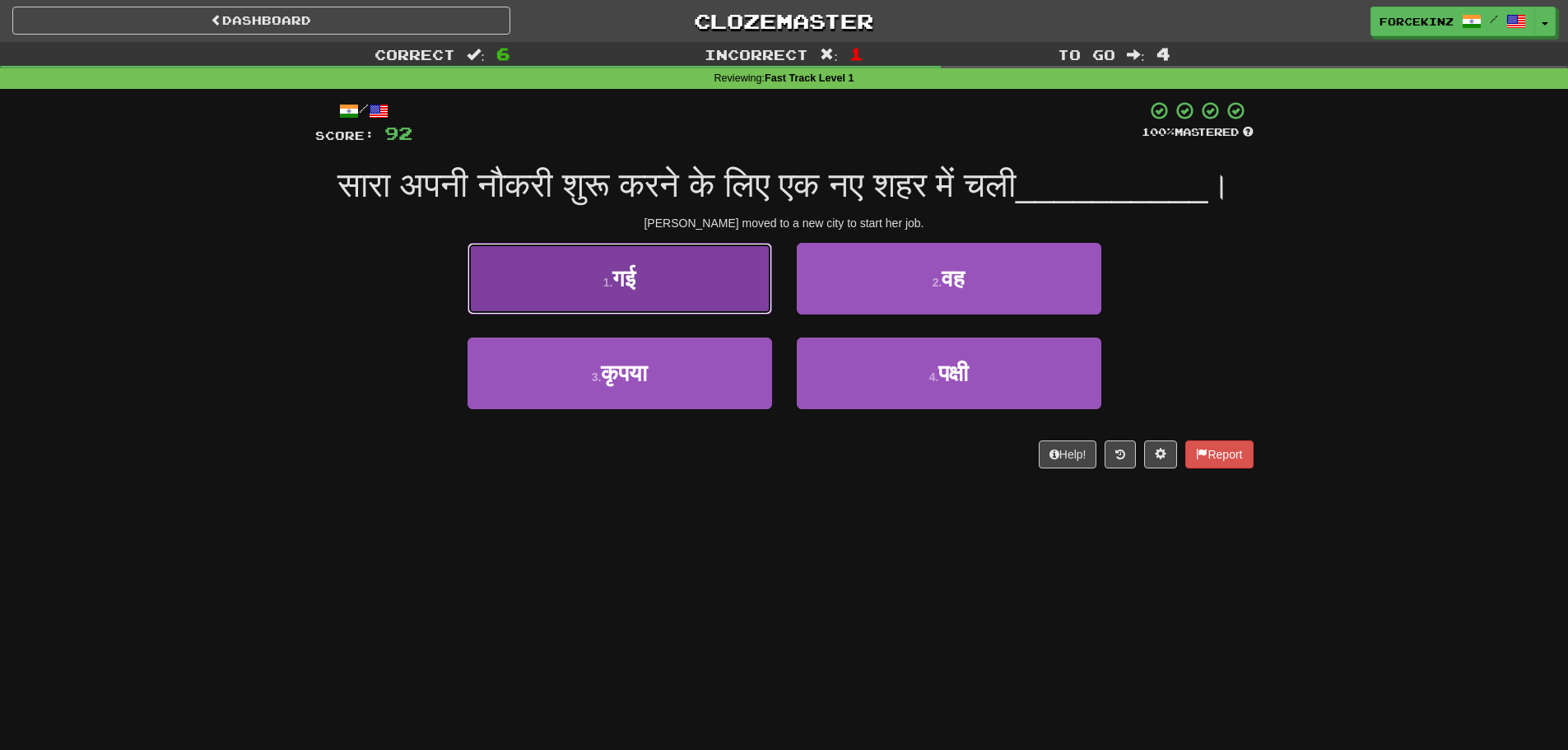
click at [704, 315] on button "1 . गई" at bounding box center [619, 278] width 305 height 72
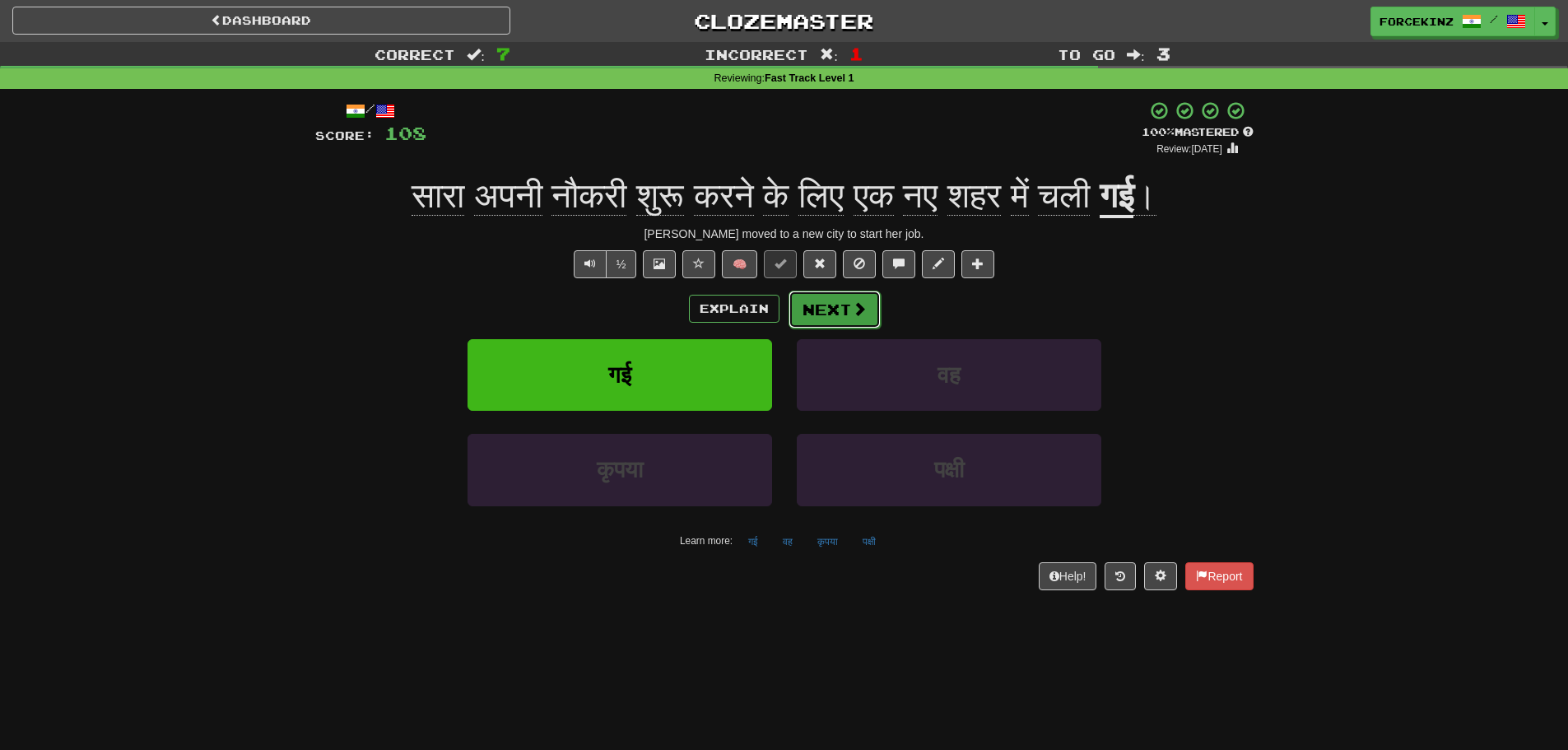
click at [860, 305] on span at bounding box center [859, 308] width 15 height 15
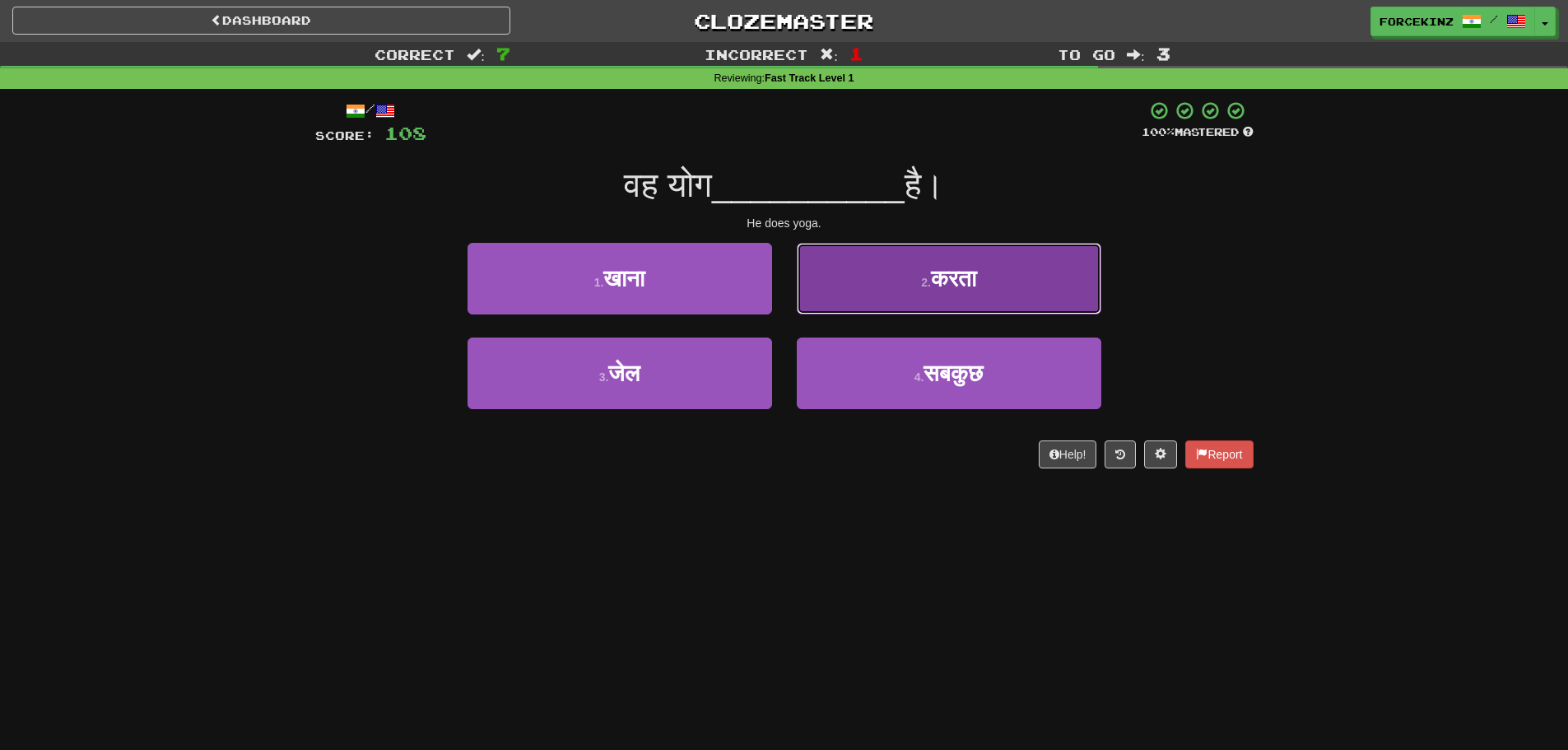
click at [973, 289] on span "करता" at bounding box center [954, 279] width 45 height 26
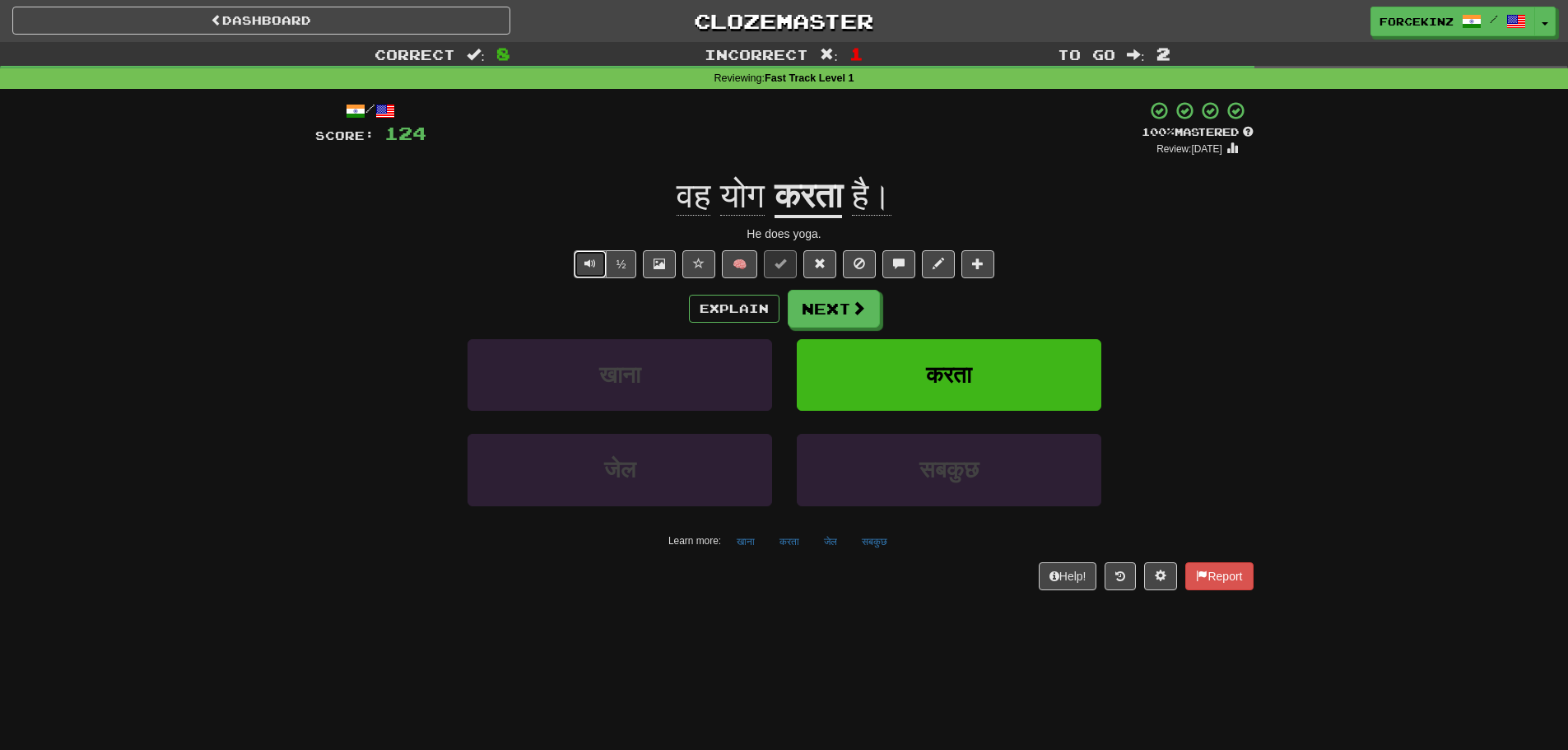
click at [590, 267] on span "Text-to-speech controls" at bounding box center [590, 263] width 11 height 11
click at [864, 307] on span at bounding box center [859, 308] width 15 height 15
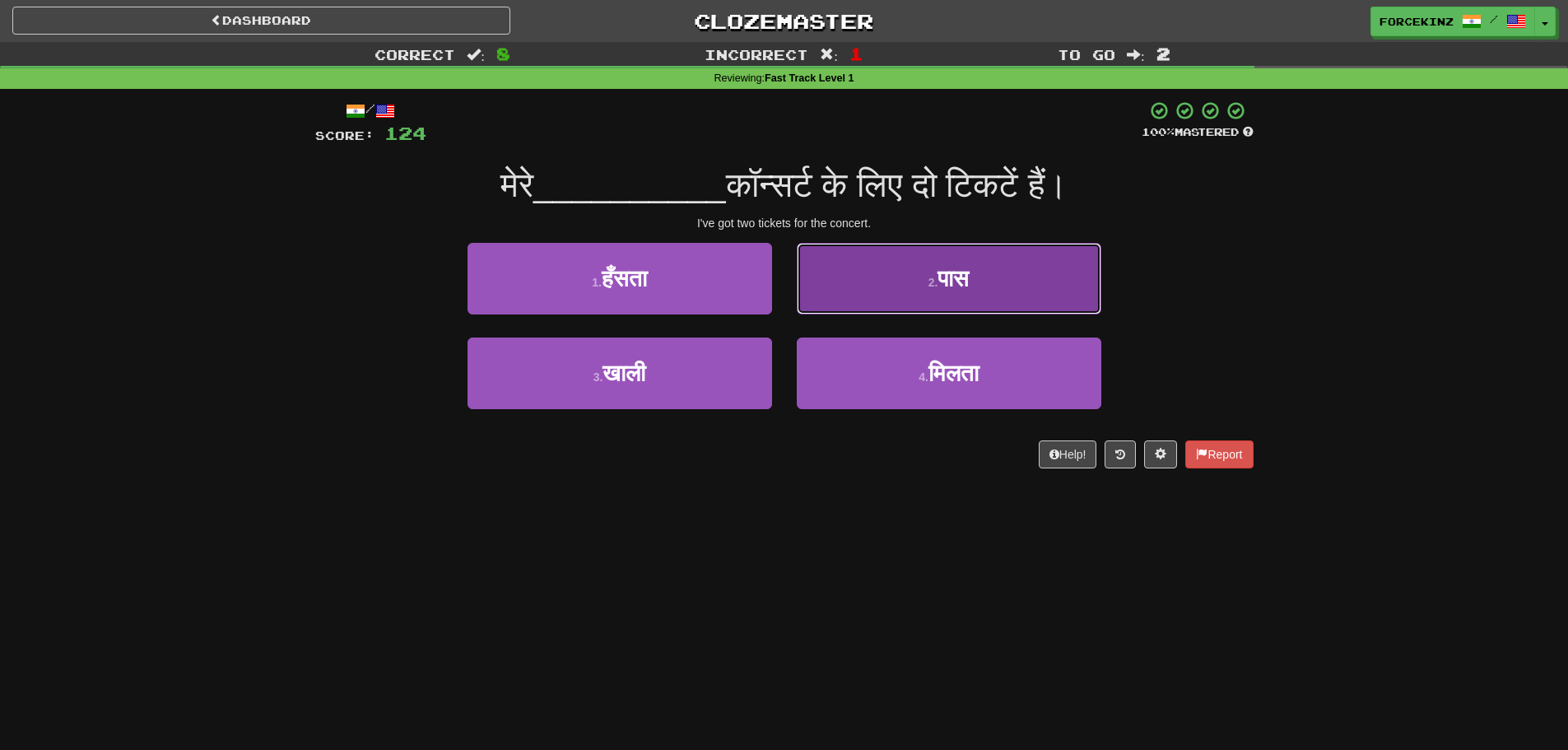
click at [955, 296] on button "2 . पास" at bounding box center [949, 278] width 305 height 72
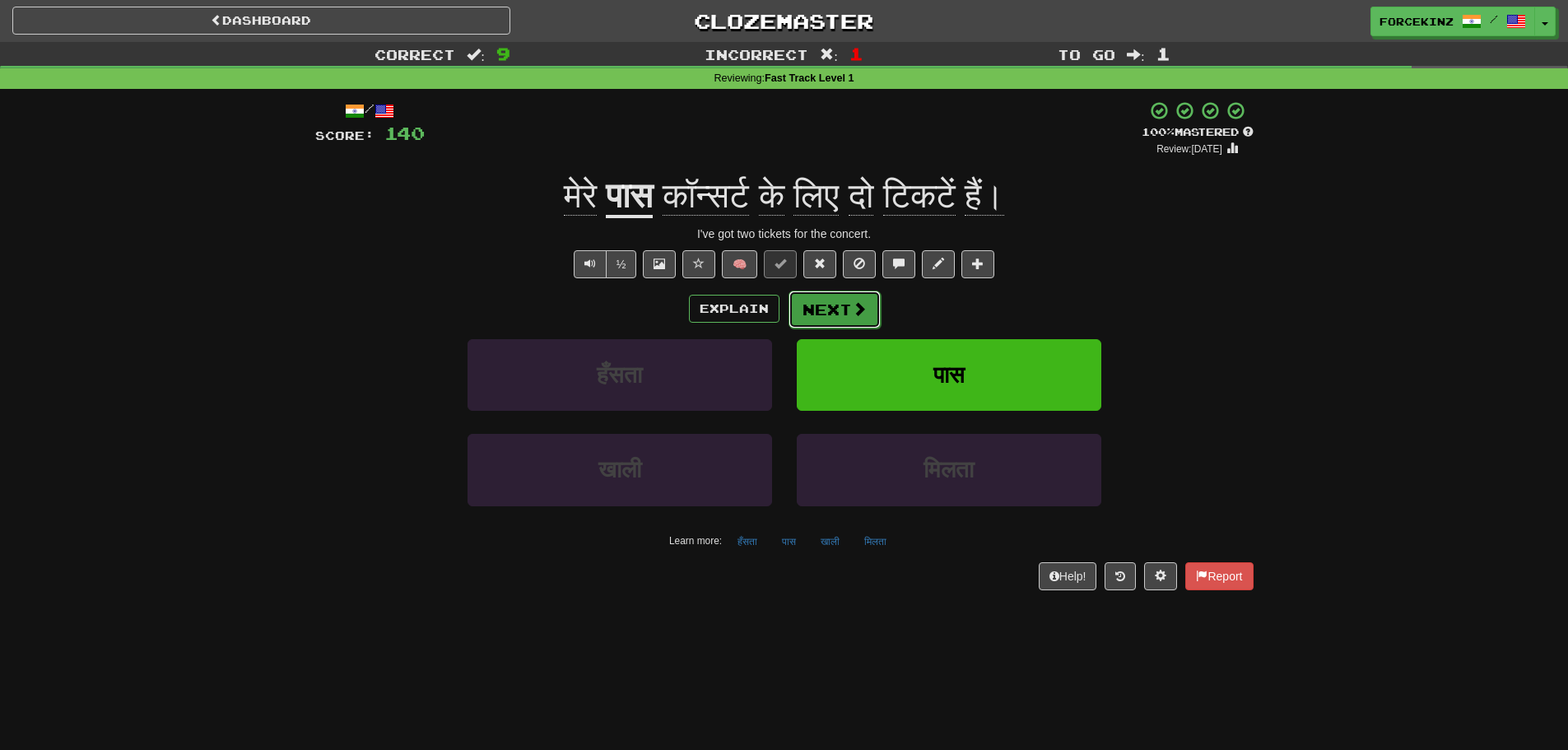
click at [862, 302] on span at bounding box center [859, 308] width 15 height 15
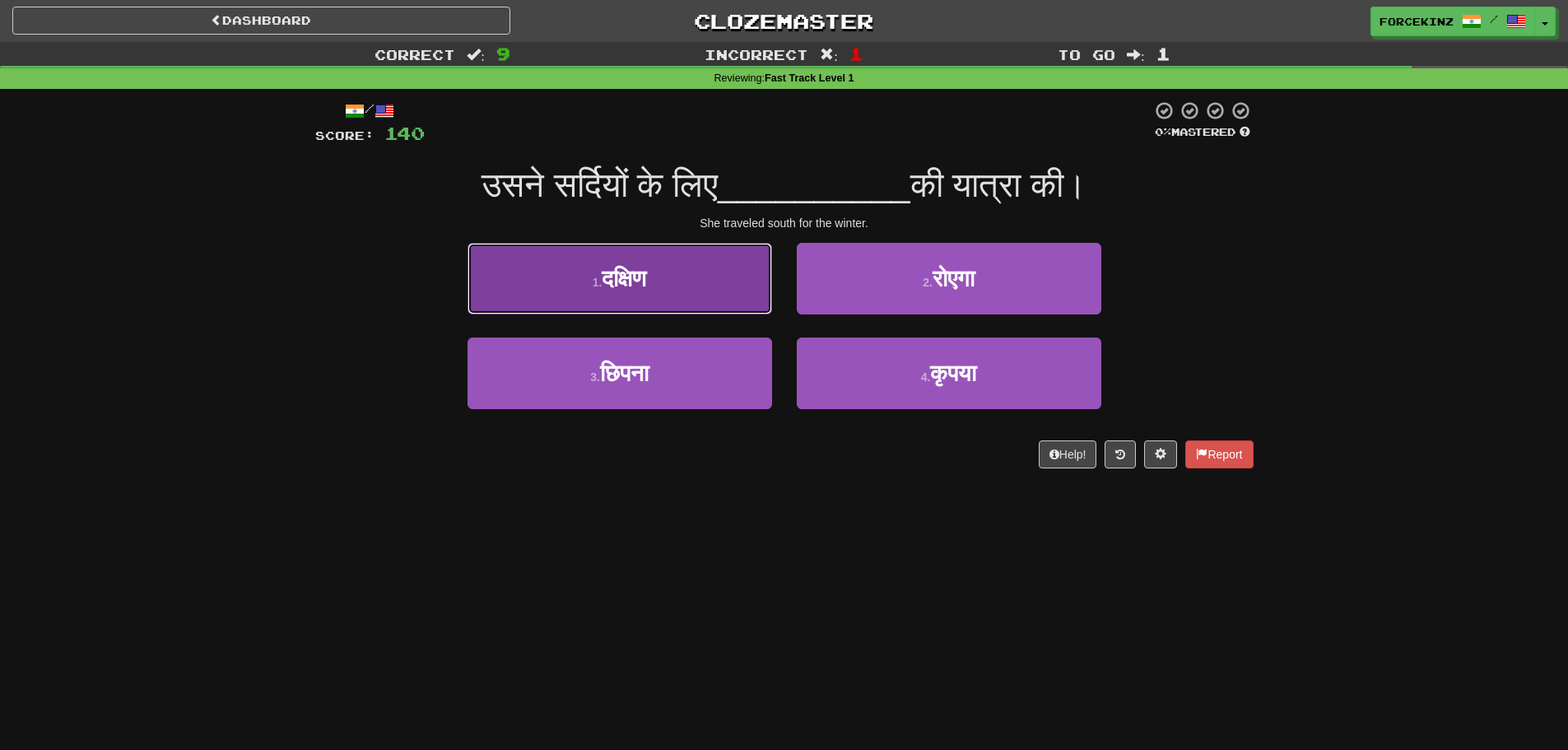
click at [689, 282] on button "1 . दक्षिण" at bounding box center [619, 278] width 305 height 72
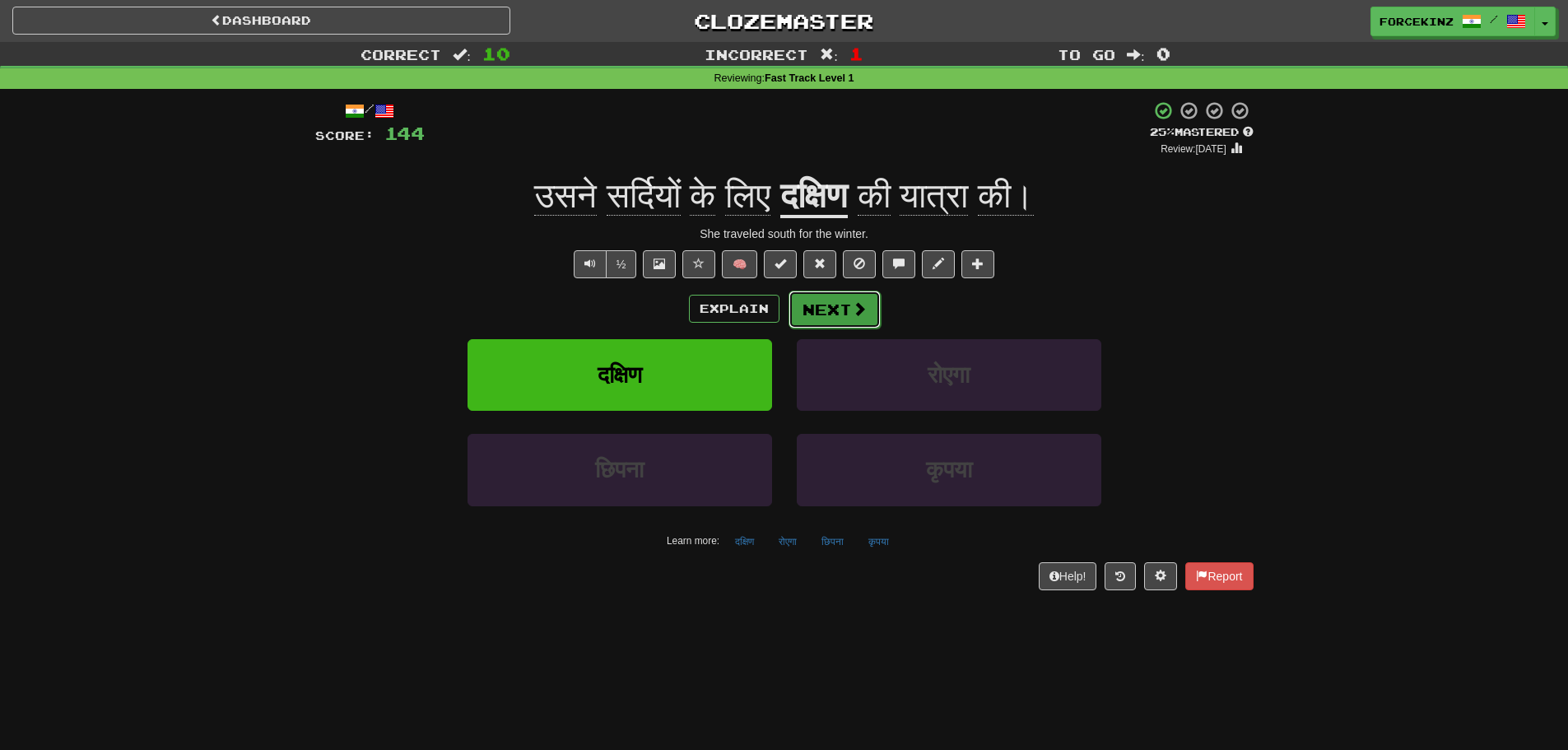
click at [848, 307] on button "Next" at bounding box center [835, 309] width 92 height 38
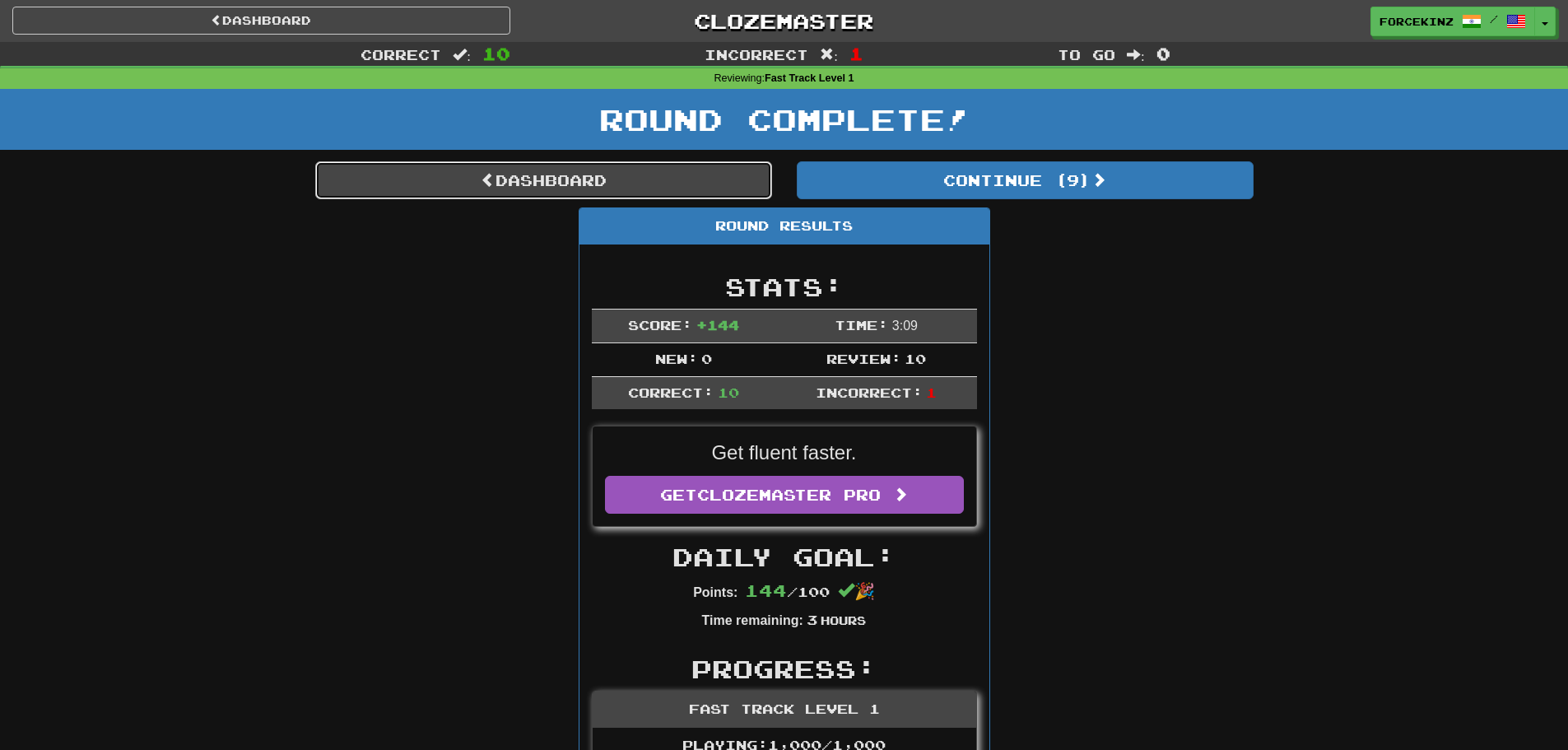
click at [563, 182] on link "Dashboard" at bounding box center [543, 181] width 457 height 38
